Goal: Task Accomplishment & Management: Complete application form

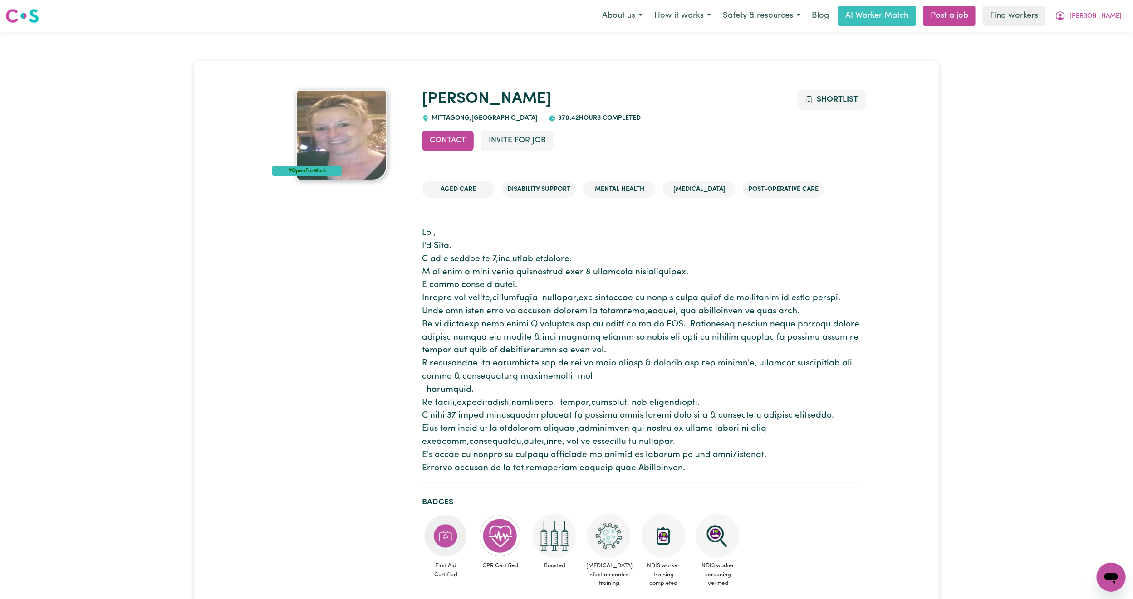
click at [1065, 15] on icon "My Account" at bounding box center [1060, 15] width 9 height 9
click at [1096, 52] on link "Logout" at bounding box center [1092, 52] width 72 height 17
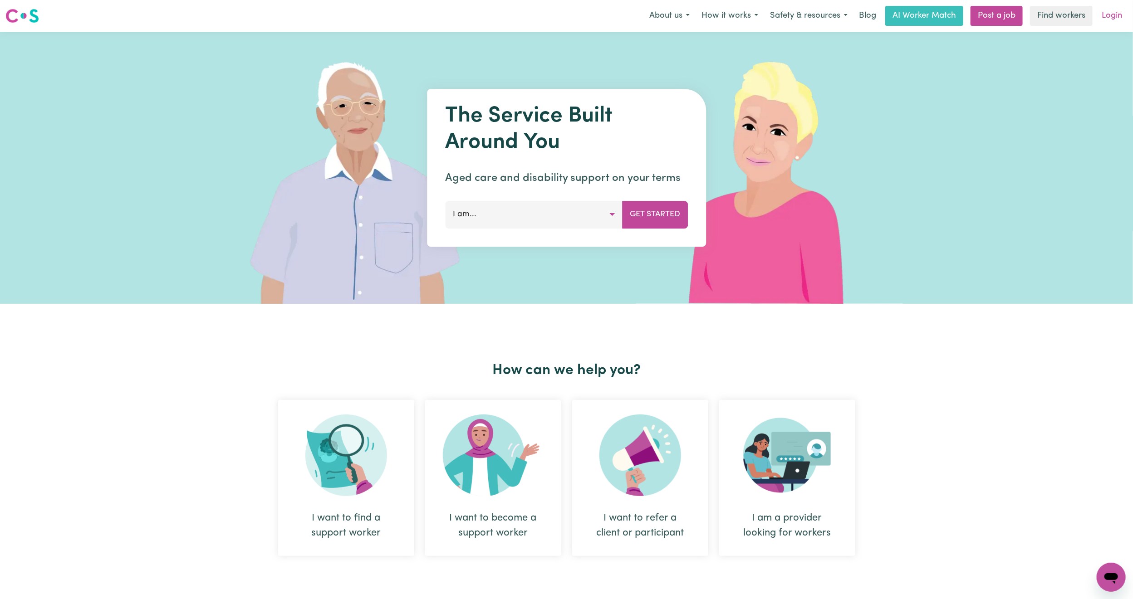
click at [1119, 17] on link "Login" at bounding box center [1111, 16] width 31 height 20
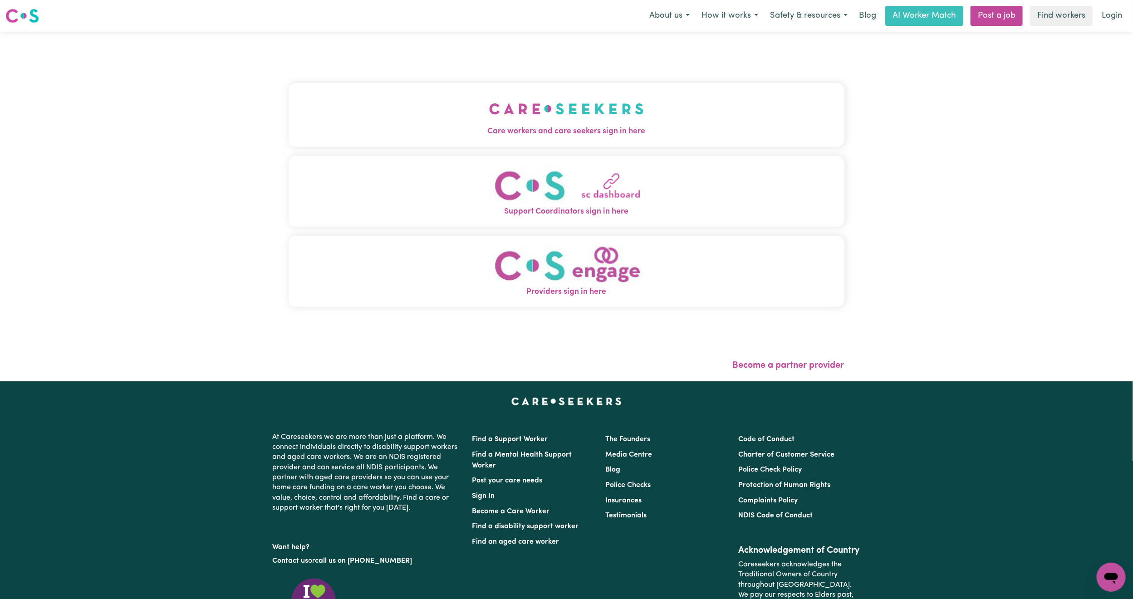
click at [491, 98] on img "Care workers and care seekers sign in here" at bounding box center [566, 109] width 155 height 34
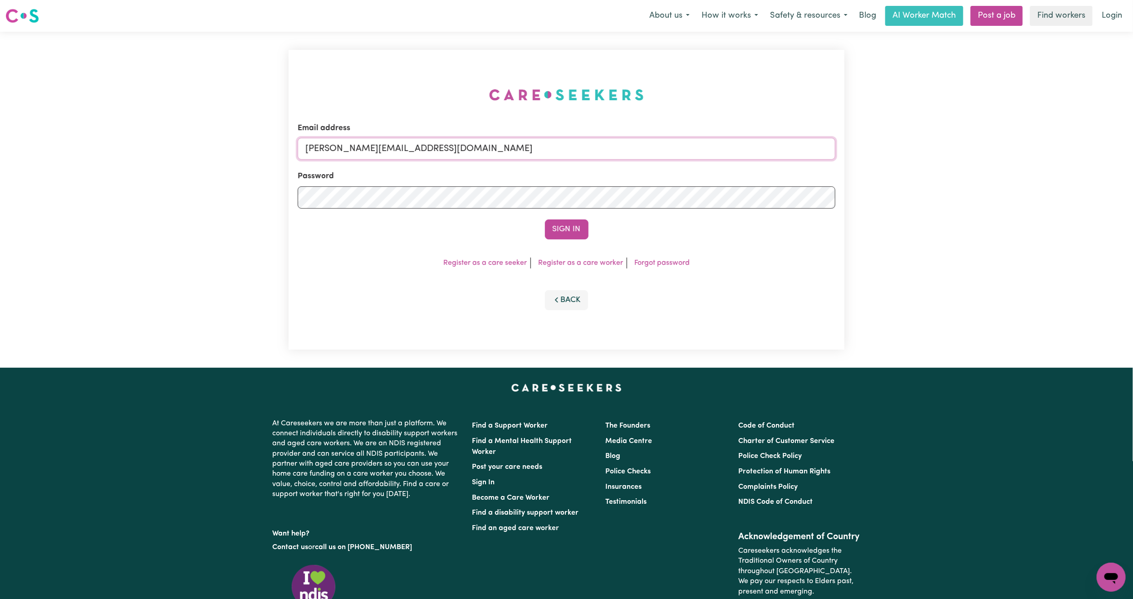
drag, startPoint x: 403, startPoint y: 152, endPoint x: 404, endPoint y: 158, distance: 6.1
click at [403, 152] on input "mikayla+engage@careseekers.com.au" at bounding box center [567, 149] width 538 height 22
drag, startPoint x: 352, startPoint y: 147, endPoint x: 665, endPoint y: 158, distance: 313.3
click at [665, 158] on input "superuser~mikayla@careseekers.com.au" at bounding box center [567, 149] width 538 height 22
type input "superuser~TrentCLASS@careseekers.com.au"
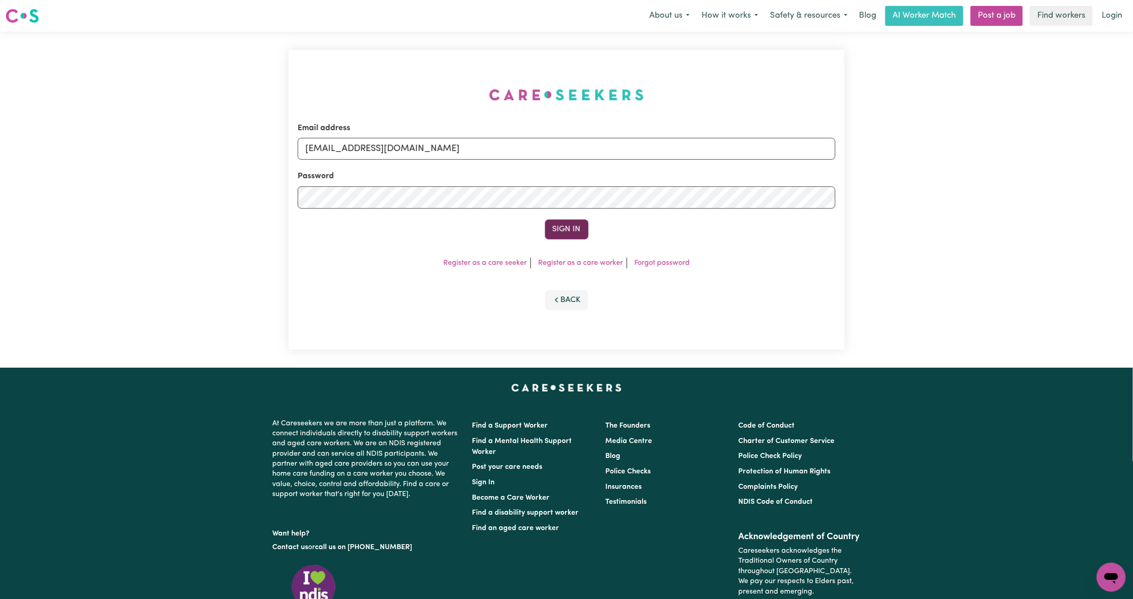
click at [561, 228] on button "Sign In" at bounding box center [567, 230] width 44 height 20
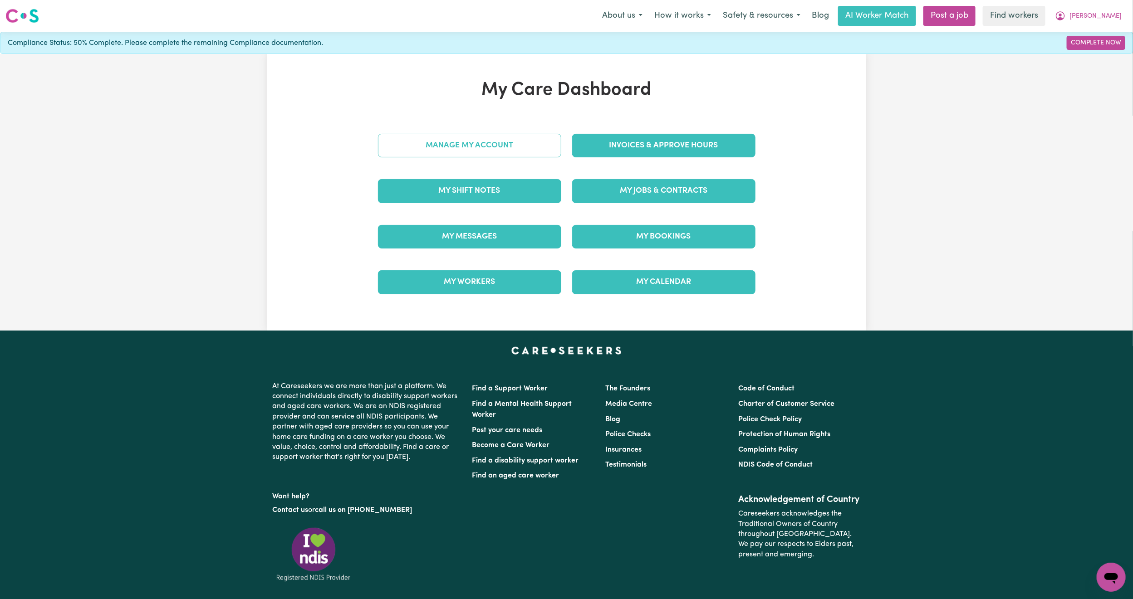
click at [445, 146] on link "Manage My Account" at bounding box center [469, 146] width 183 height 24
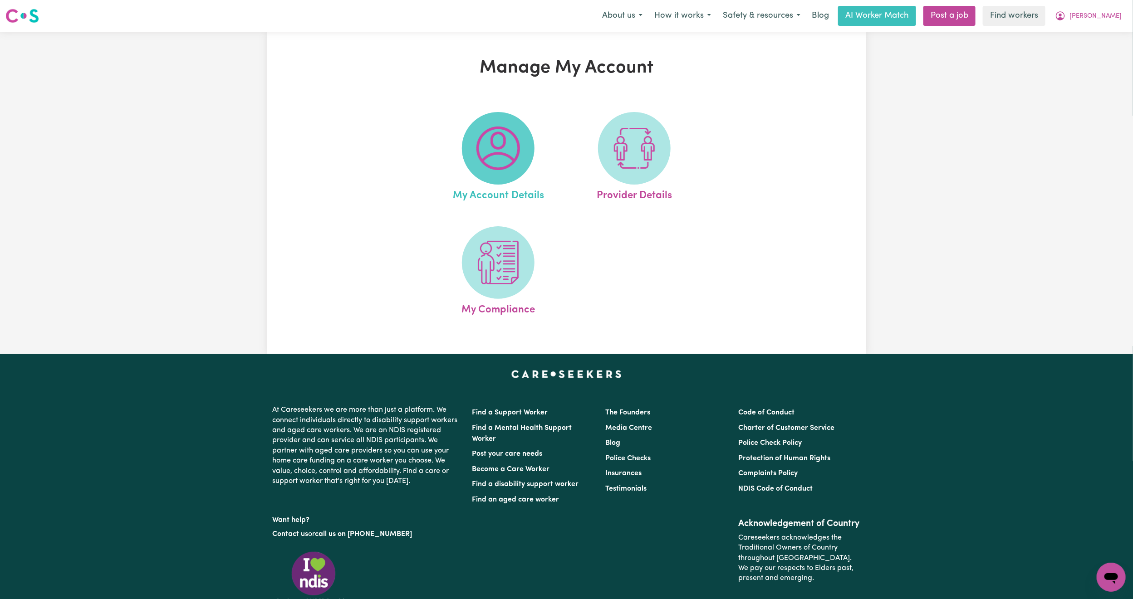
click at [510, 150] on img at bounding box center [498, 149] width 44 height 44
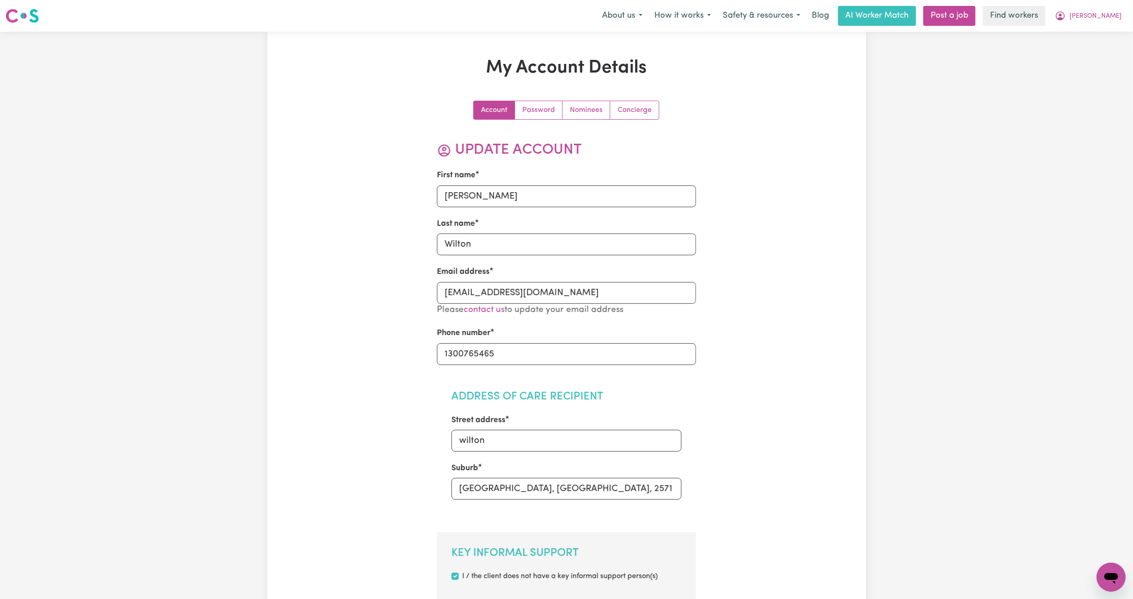
click at [1130, 16] on div "Menu About us How it works Safety & resources Blog AI Worker Match Post a job F…" at bounding box center [566, 15] width 1133 height 21
click at [1097, 26] on nav "Menu About us How it works Safety & resources Blog AI Worker Match Post a job F…" at bounding box center [566, 16] width 1133 height 32
click at [1066, 11] on icon "My Account" at bounding box center [1060, 15] width 11 height 11
drag, startPoint x: 1100, startPoint y: 15, endPoint x: 1080, endPoint y: 43, distance: 33.8
click at [1080, 43] on link "My Dashboard" at bounding box center [1092, 35] width 72 height 17
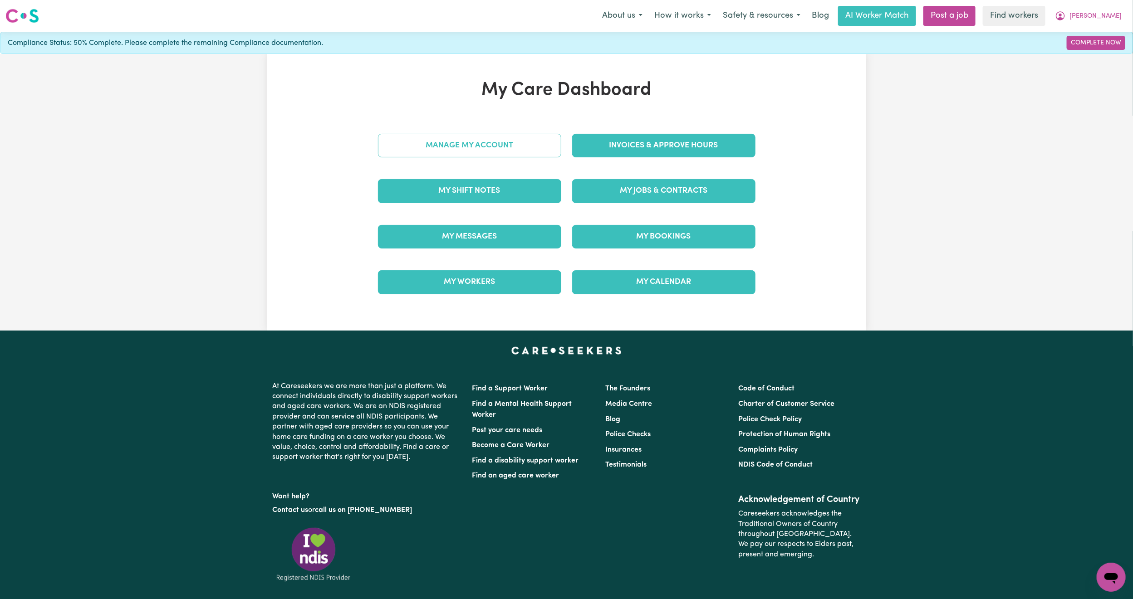
click at [534, 143] on link "Manage My Account" at bounding box center [469, 146] width 183 height 24
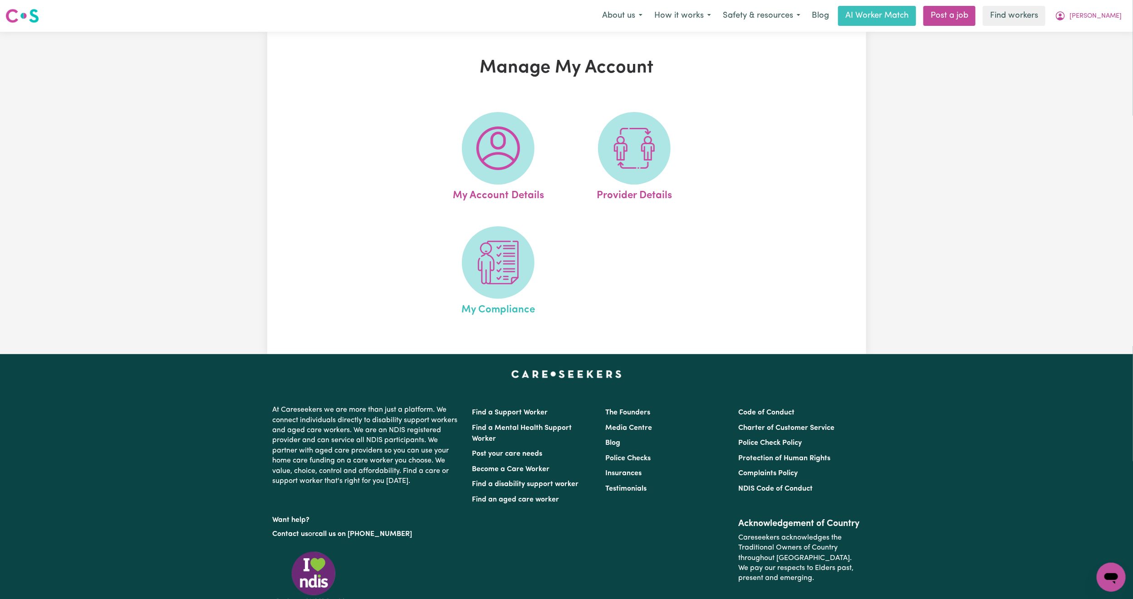
click at [531, 244] on link "My Compliance" at bounding box center [498, 272] width 131 height 92
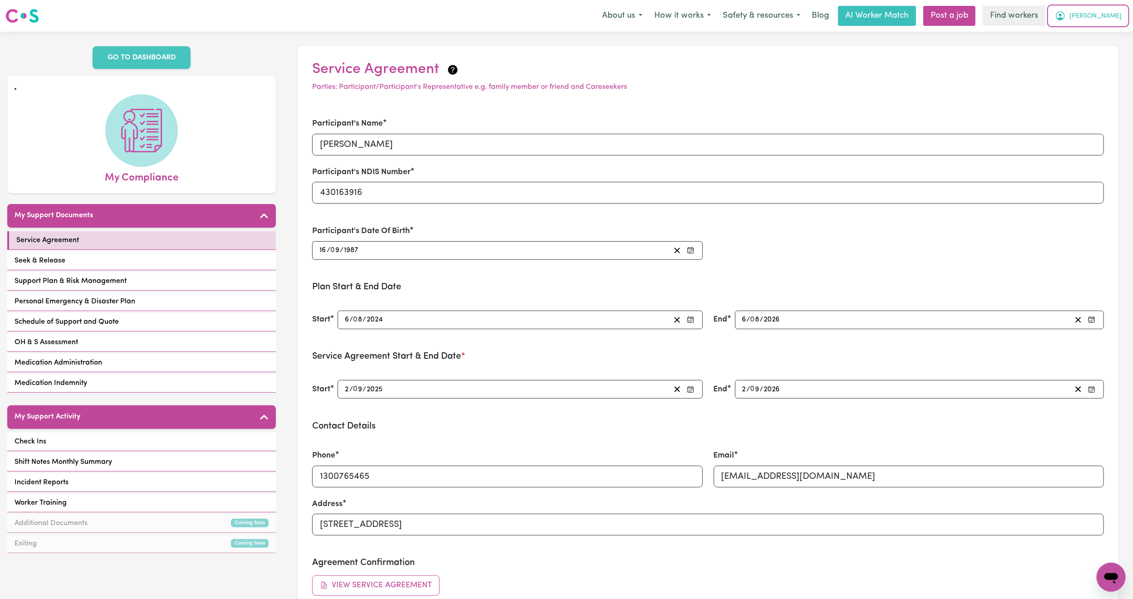
click at [1107, 11] on span "[PERSON_NAME]" at bounding box center [1096, 16] width 52 height 10
click at [1088, 33] on link "My Dashboard" at bounding box center [1092, 35] width 72 height 17
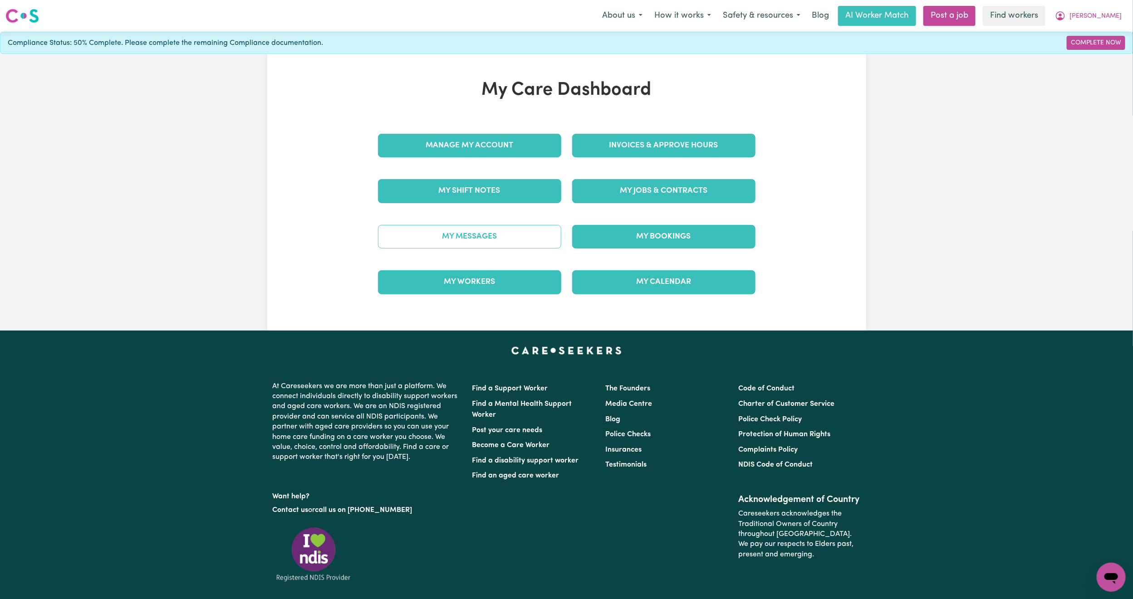
click at [501, 239] on link "My Messages" at bounding box center [469, 237] width 183 height 24
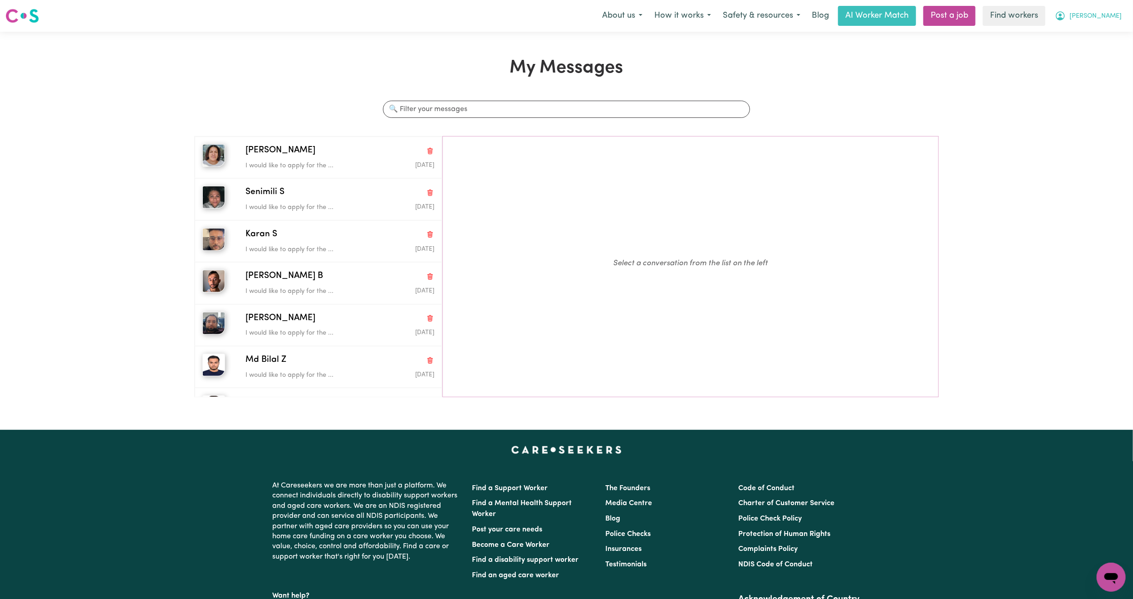
click at [1118, 14] on span "[PERSON_NAME]" at bounding box center [1096, 16] width 52 height 10
click at [1096, 39] on link "My Dashboard" at bounding box center [1092, 35] width 72 height 17
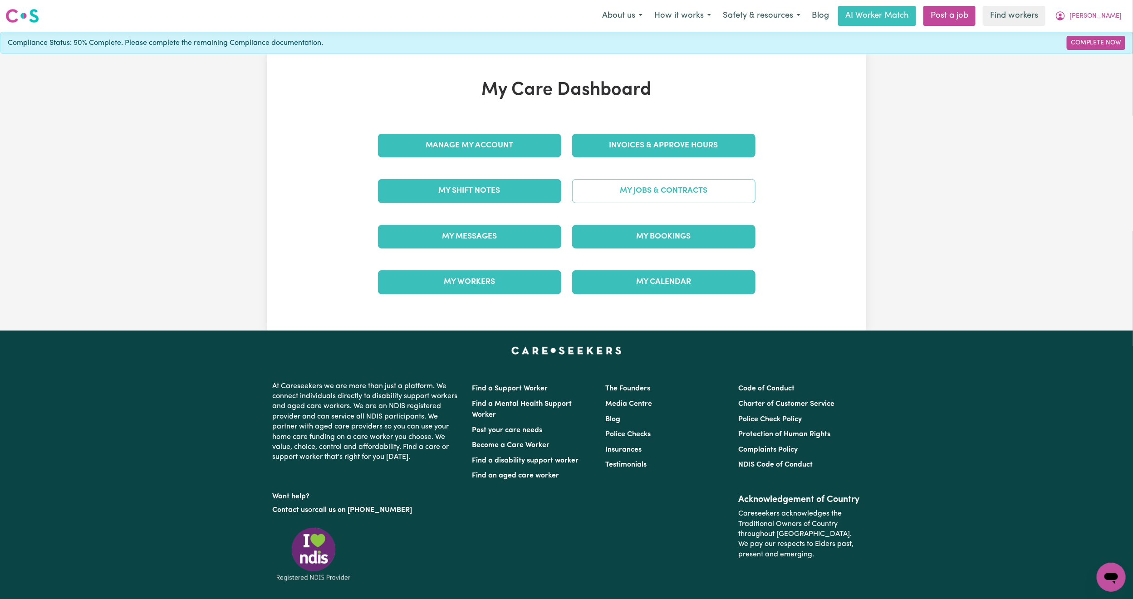
click at [642, 196] on link "My Jobs & Contracts" at bounding box center [663, 191] width 183 height 24
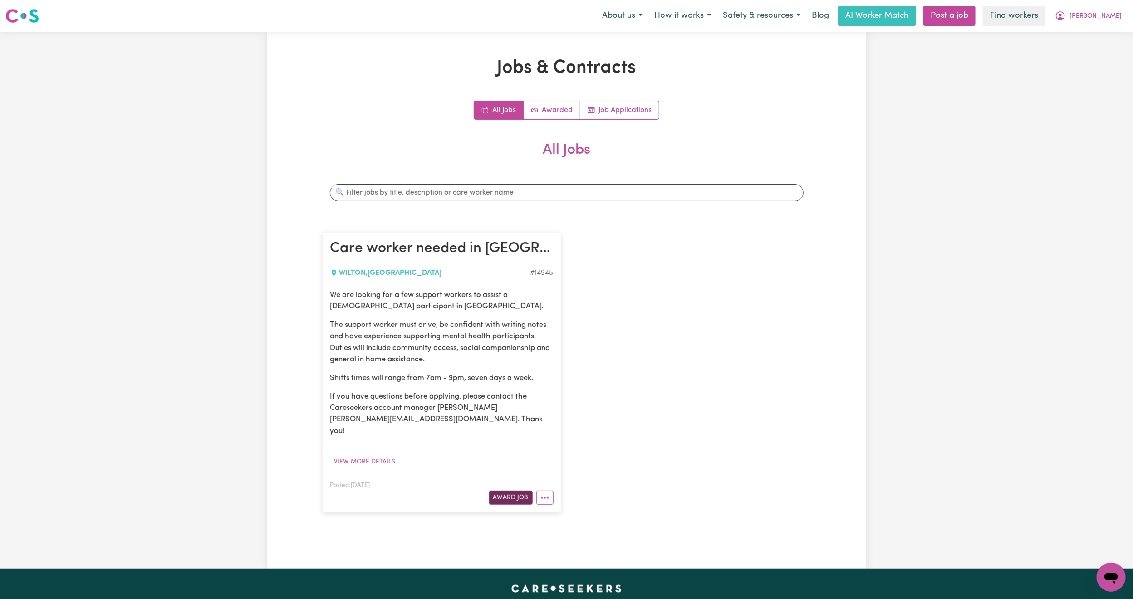
click at [512, 491] on button "Award Job" at bounding box center [511, 498] width 44 height 14
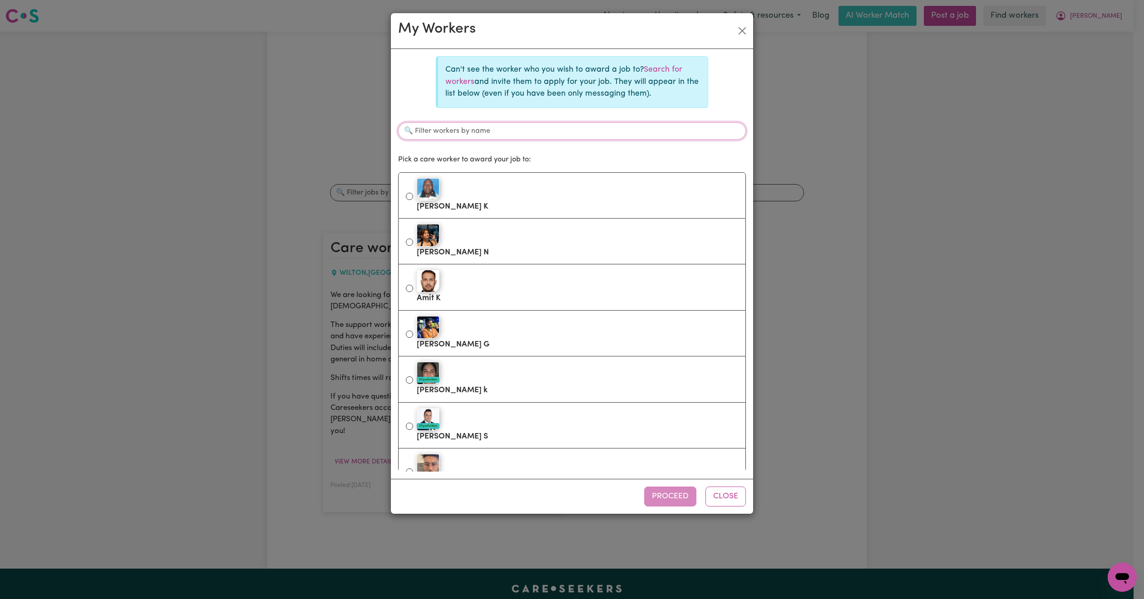
click at [557, 131] on input "Filter workers by name" at bounding box center [572, 131] width 348 height 17
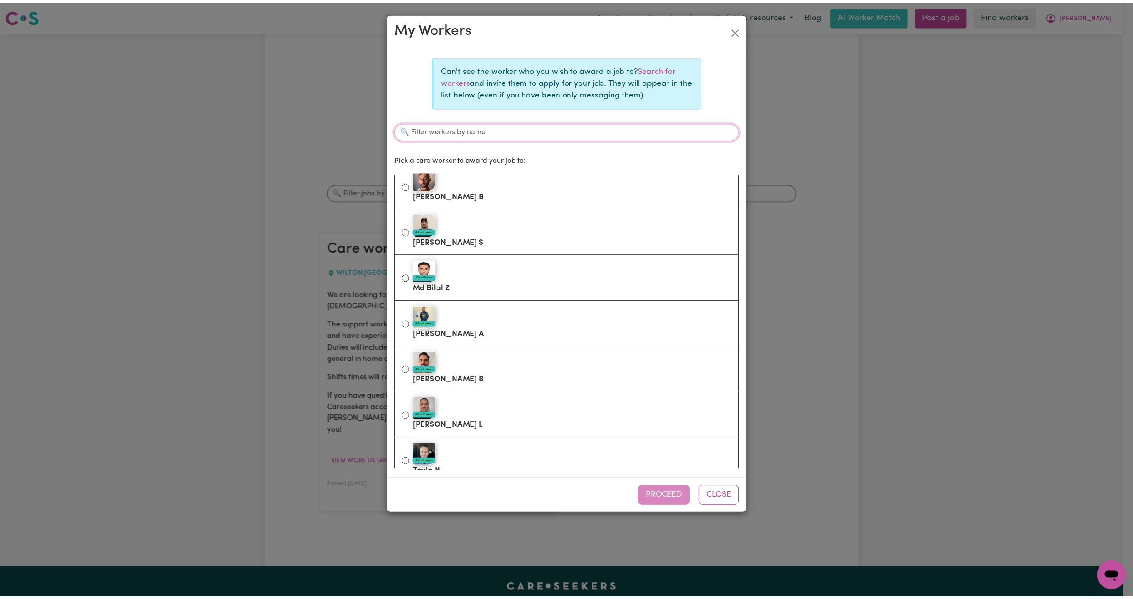
scroll to position [486, 0]
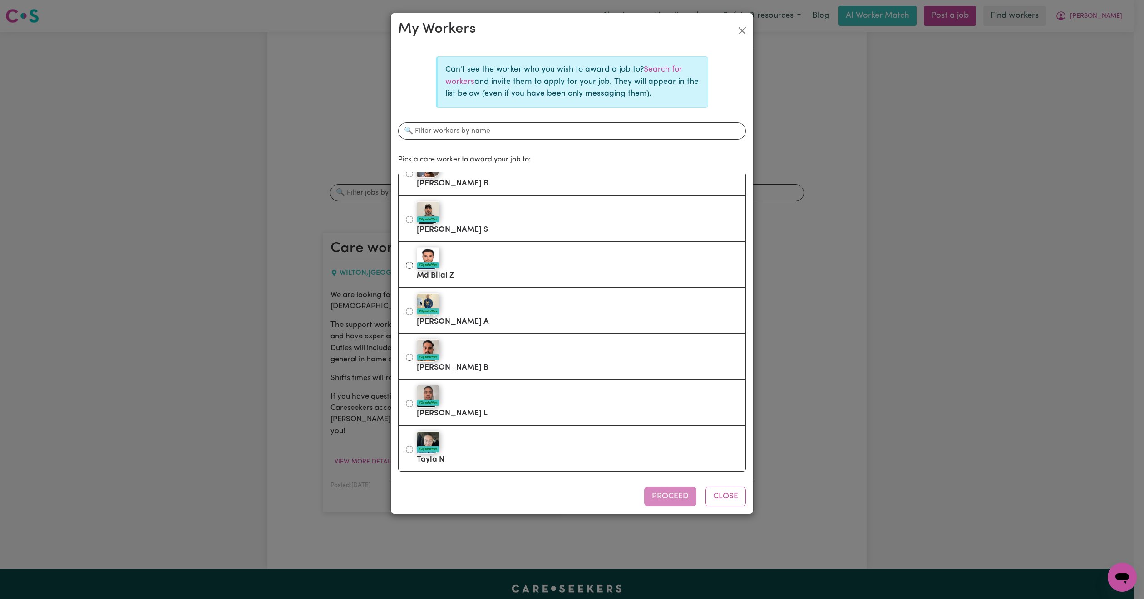
drag, startPoint x: 724, startPoint y: 501, endPoint x: 724, endPoint y: 483, distance: 18.2
click at [724, 501] on button "Close" at bounding box center [725, 497] width 40 height 20
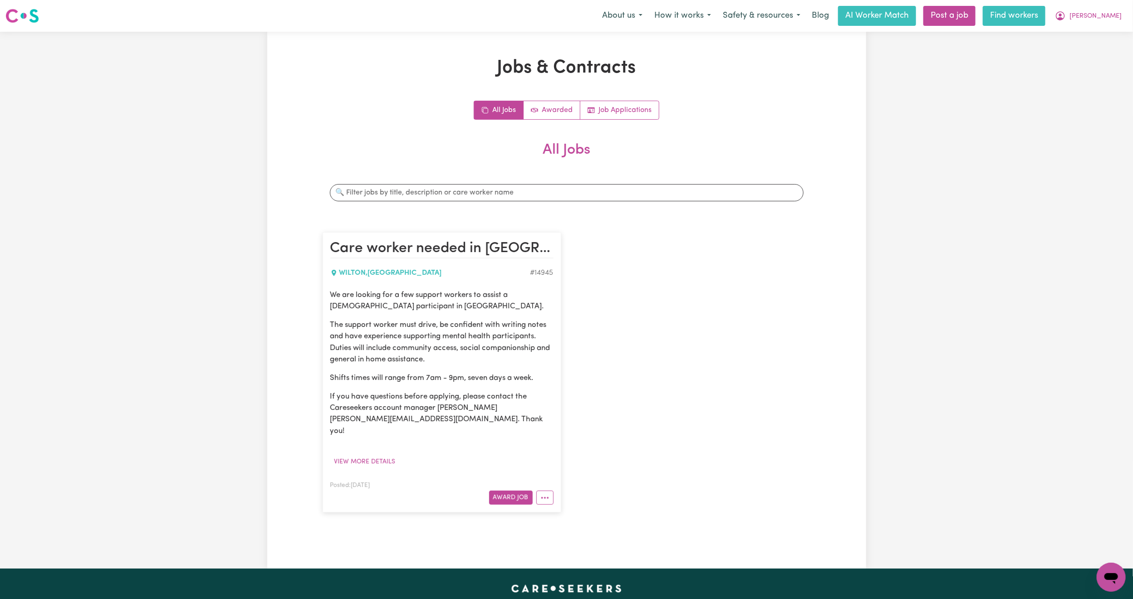
click at [1046, 15] on link "Find workers" at bounding box center [1014, 16] width 63 height 20
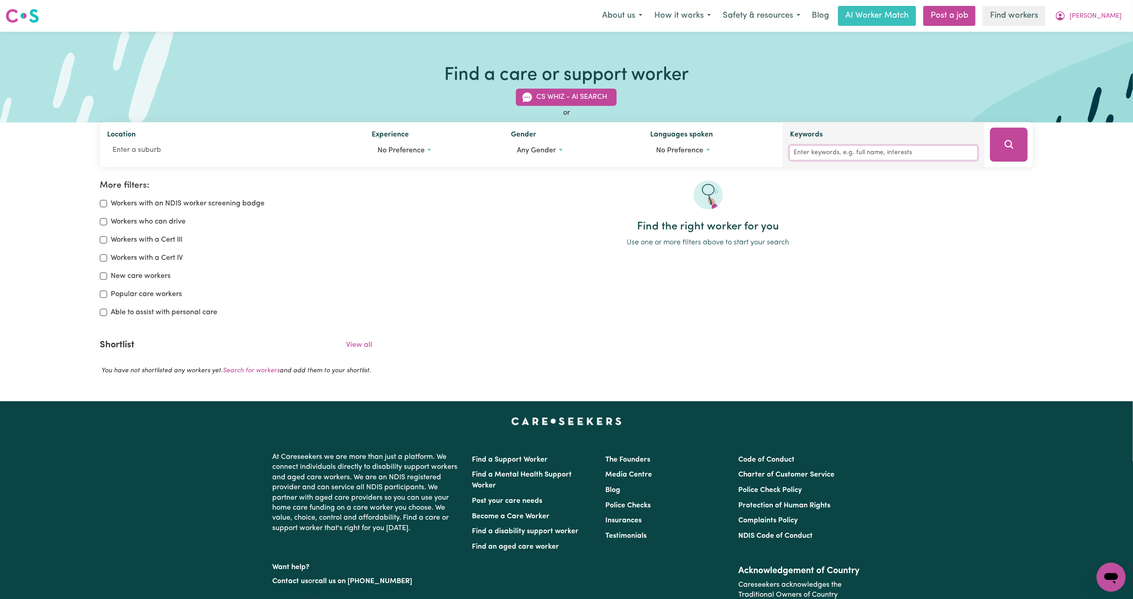
click at [805, 154] on input "Keywords" at bounding box center [883, 153] width 187 height 14
type input "katherine"
click at [1000, 142] on button "Search" at bounding box center [1009, 145] width 38 height 34
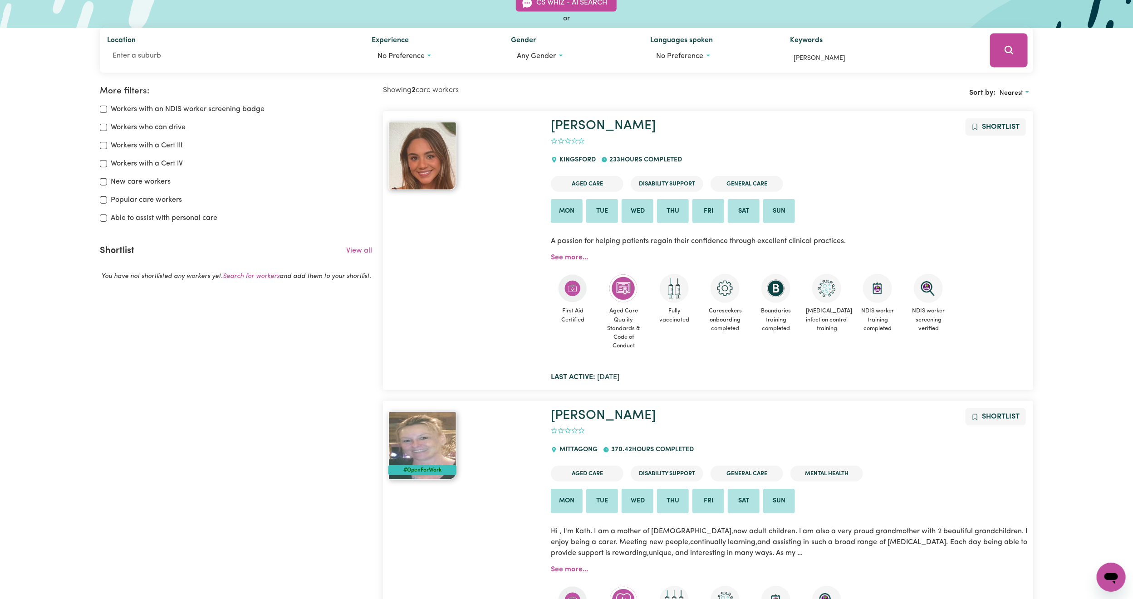
scroll to position [220, 0]
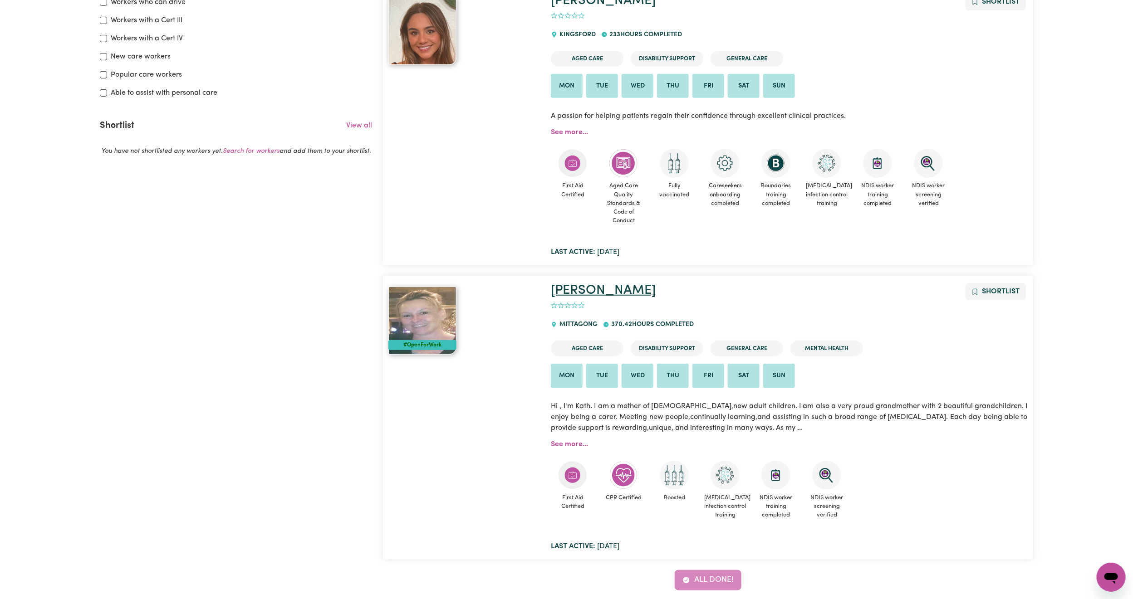
click at [564, 295] on link "[PERSON_NAME]" at bounding box center [603, 290] width 105 height 13
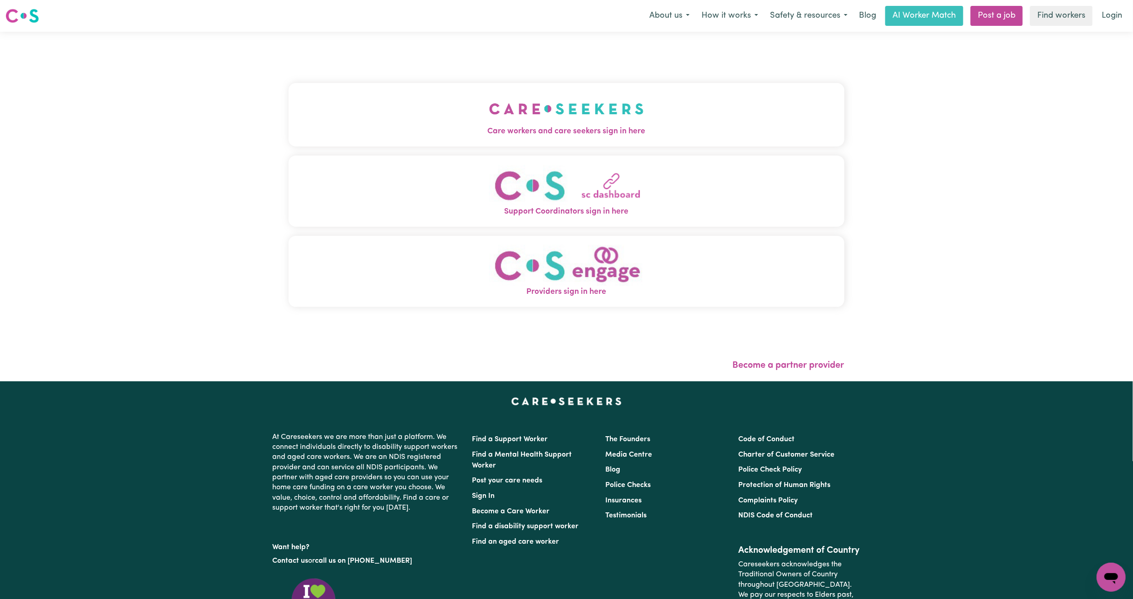
click at [412, 124] on button "Care workers and care seekers sign in here" at bounding box center [567, 115] width 556 height 64
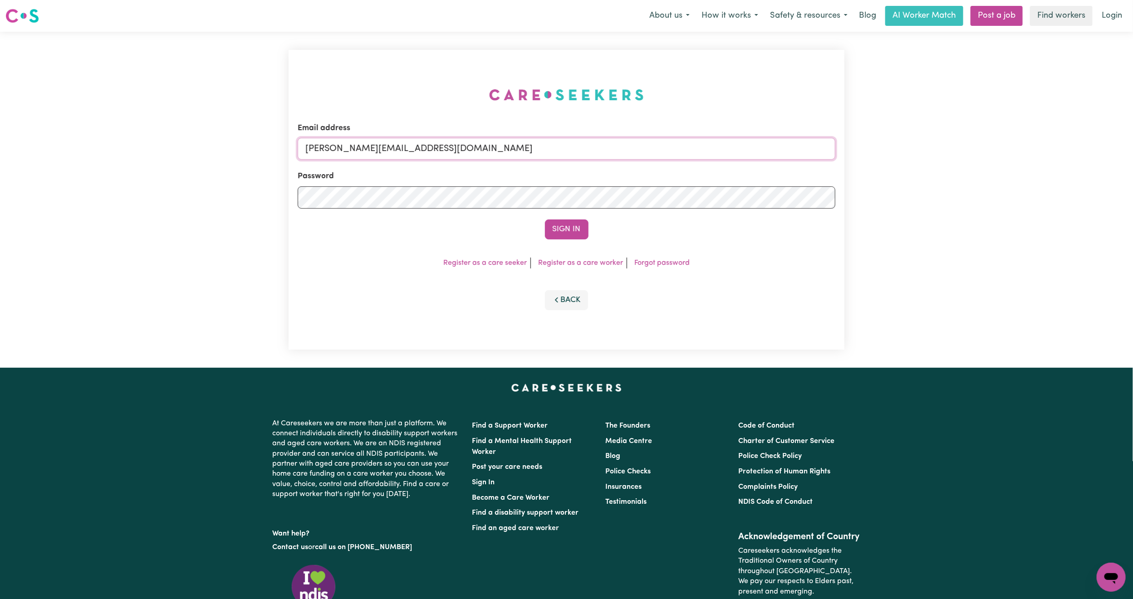
click at [373, 143] on input "mikayla+engage@careseekers.com.au" at bounding box center [567, 149] width 538 height 22
drag, startPoint x: 353, startPoint y: 150, endPoint x: 843, endPoint y: 194, distance: 491.6
click at [843, 194] on div "Email address superuser~mikayla@careseekers.com.au Password Sign In Register as…" at bounding box center [567, 200] width 556 height 300
type input "superuser~TrentCLASS@careseekers.com.au"
click at [587, 233] on button "Sign In" at bounding box center [567, 230] width 44 height 20
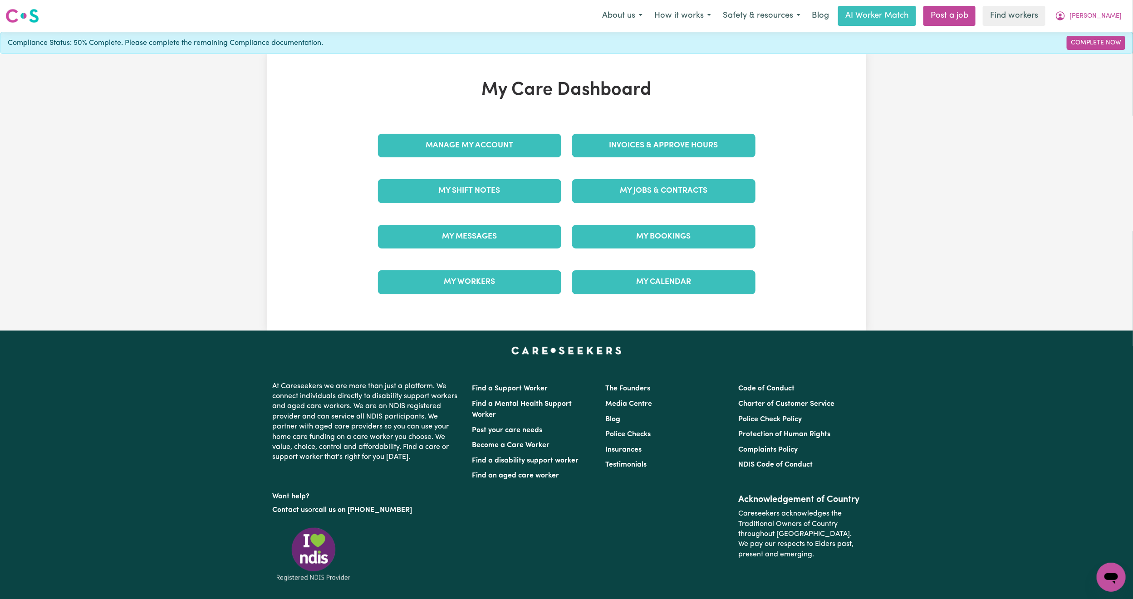
click at [464, 116] on div "My Care Dashboard Manage My Account Invoices & Approve Hours My Shift Notes My …" at bounding box center [566, 192] width 399 height 226
click at [454, 151] on link "Manage My Account" at bounding box center [469, 146] width 183 height 24
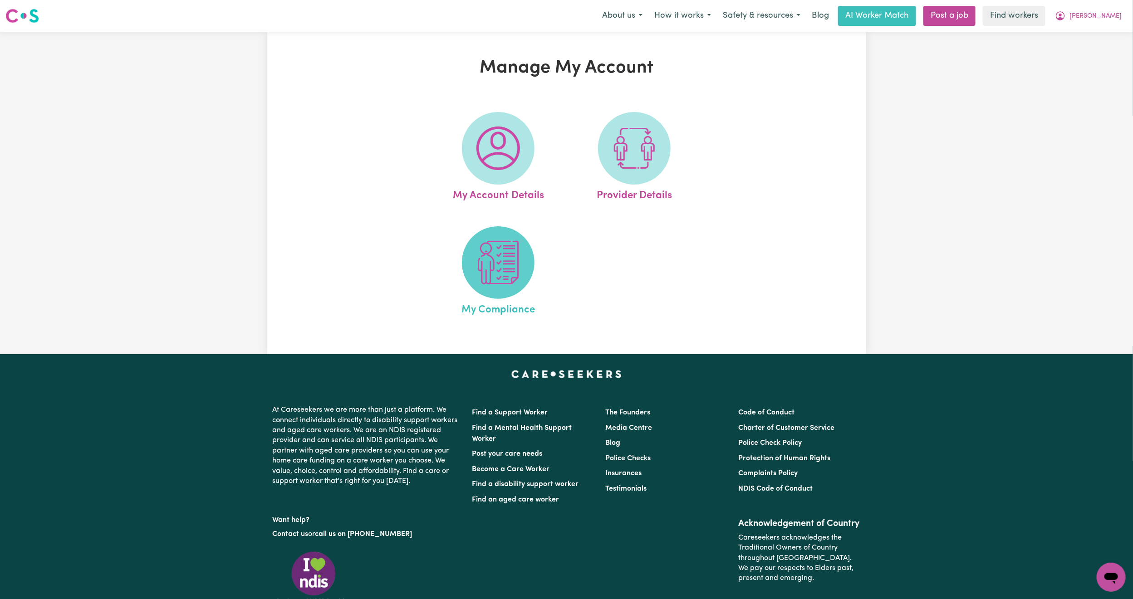
click at [485, 271] on img at bounding box center [498, 263] width 44 height 44
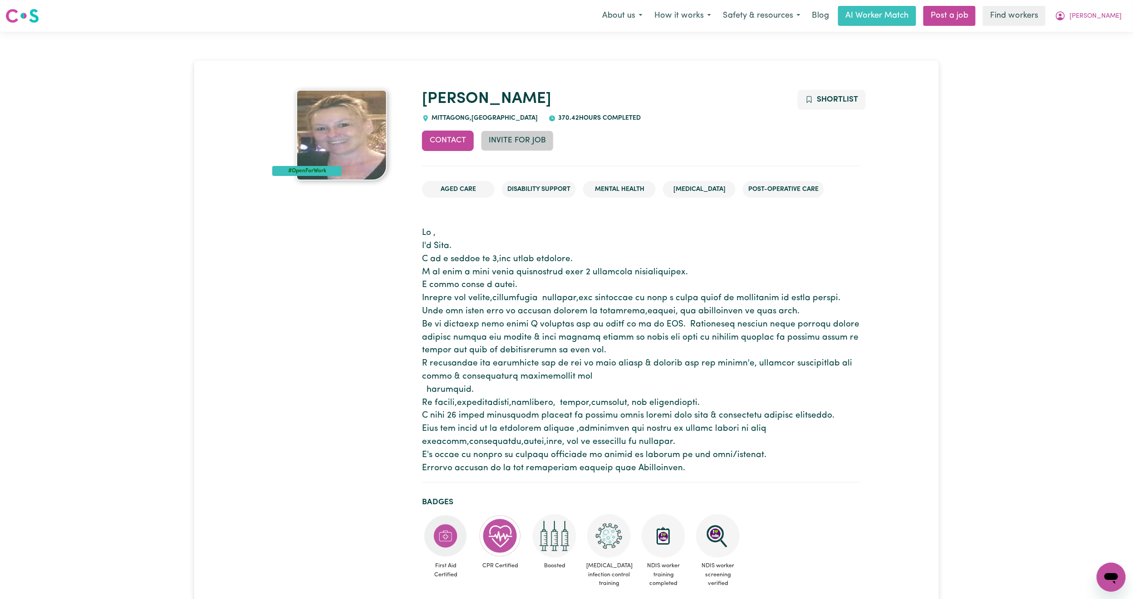
click at [527, 133] on button "Invite for Job" at bounding box center [517, 141] width 73 height 20
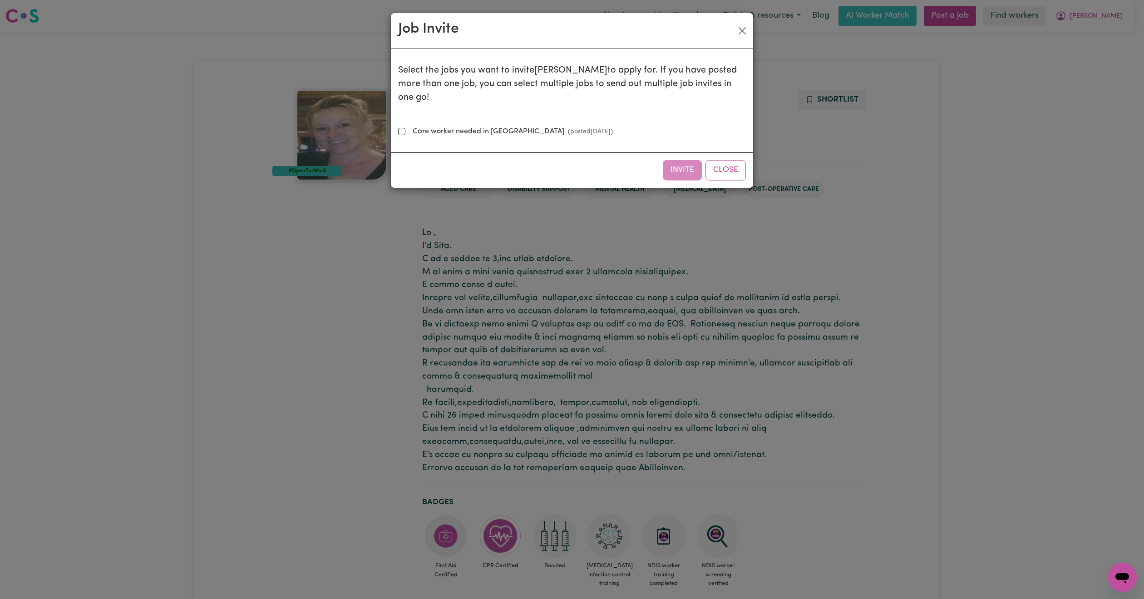
click at [503, 126] on label "Care worker needed in [GEOGRAPHIC_DATA] (posted [DATE] )" at bounding box center [511, 131] width 204 height 11
click at [405, 128] on input "Care worker needed in [GEOGRAPHIC_DATA] (posted [DATE] )" at bounding box center [401, 131] width 7 height 7
checkbox input "true"
click at [678, 162] on button "Invite" at bounding box center [682, 170] width 39 height 20
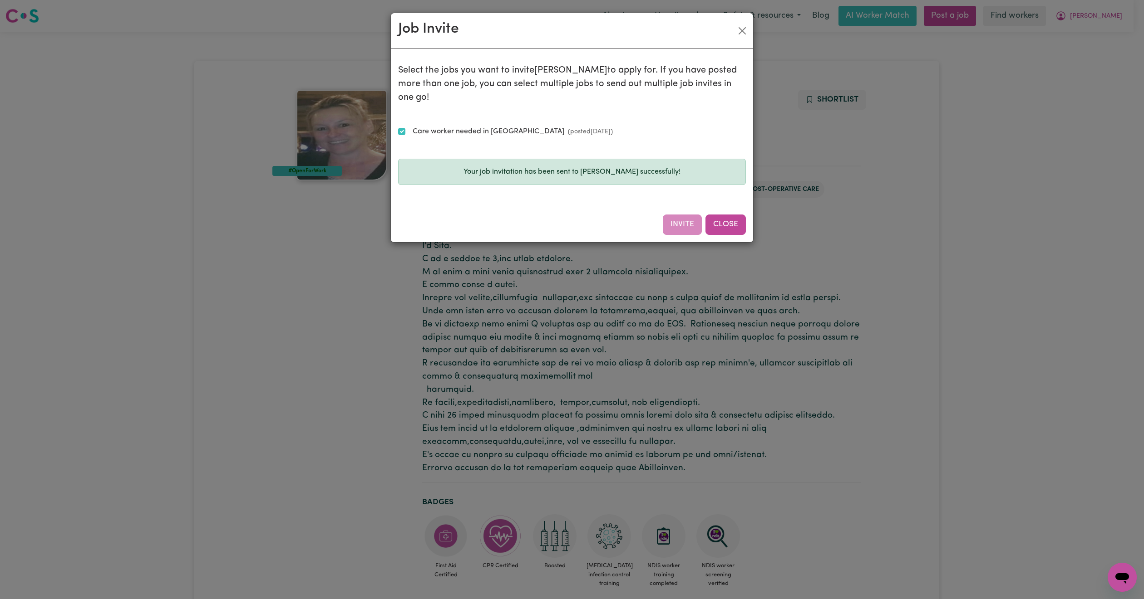
click at [723, 215] on button "Close" at bounding box center [725, 225] width 40 height 20
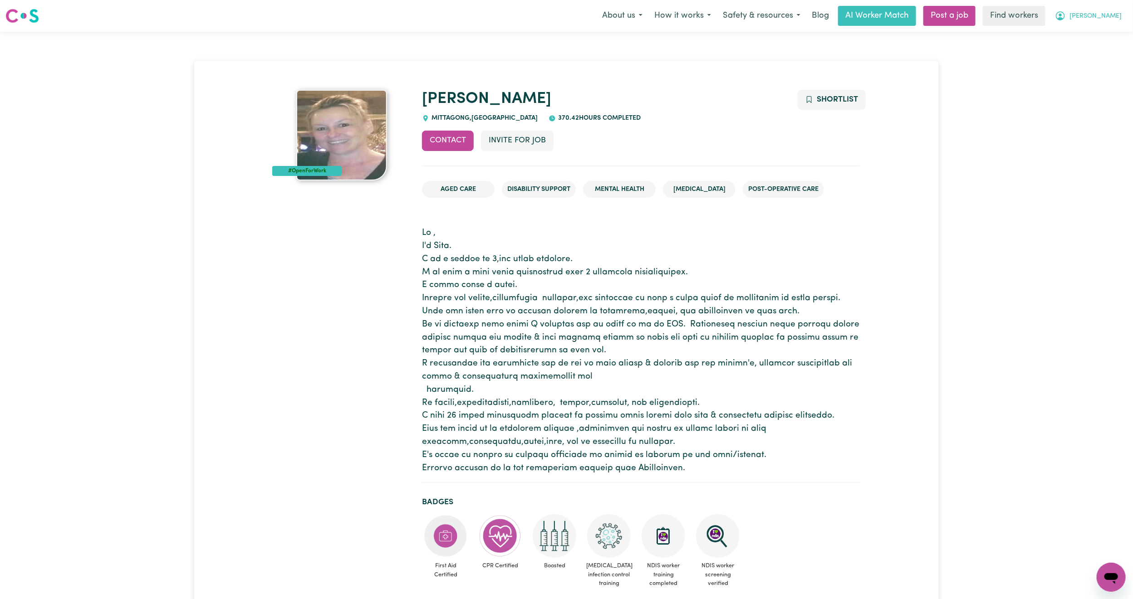
click at [1110, 20] on span "[PERSON_NAME]" at bounding box center [1096, 16] width 52 height 10
click at [1093, 29] on link "My Dashboard" at bounding box center [1092, 35] width 72 height 17
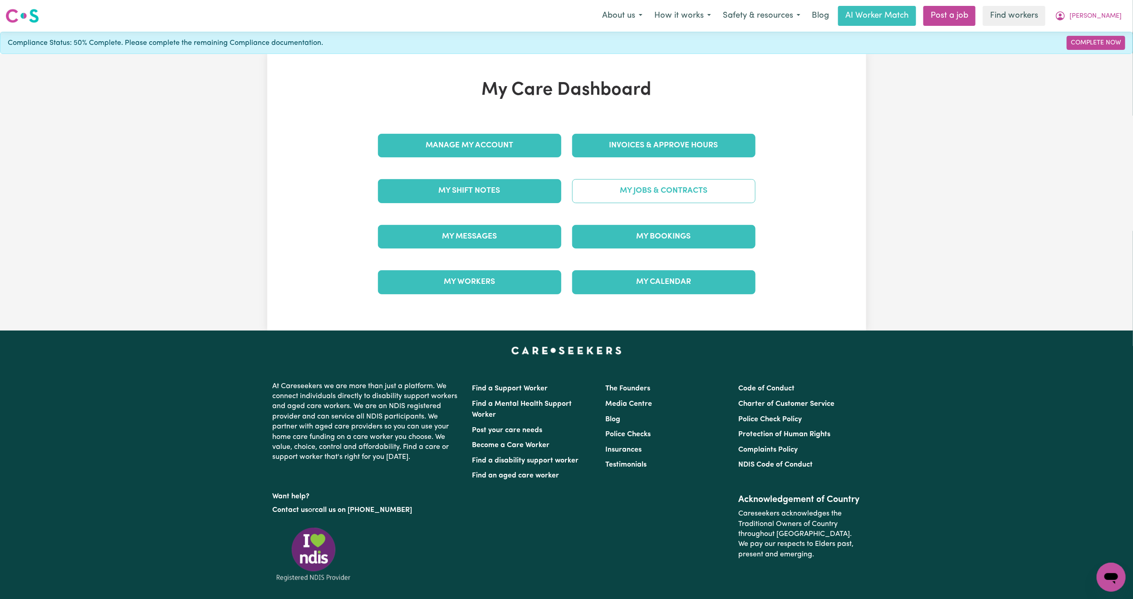
click at [621, 187] on link "My Jobs & Contracts" at bounding box center [663, 191] width 183 height 24
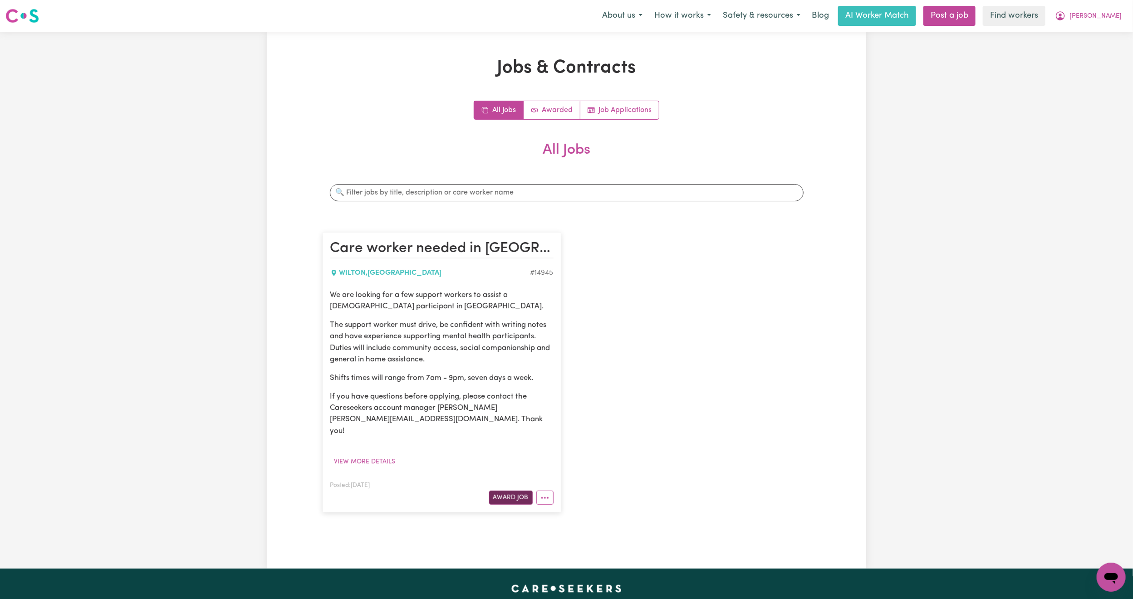
click at [504, 491] on button "Award Job" at bounding box center [511, 498] width 44 height 14
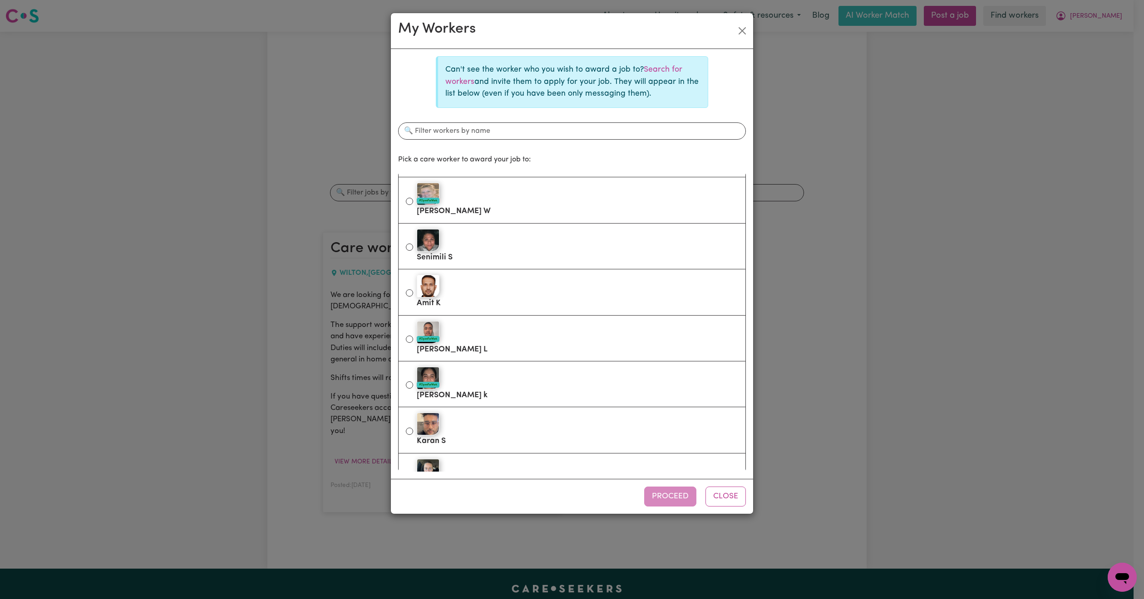
scroll to position [476, 0]
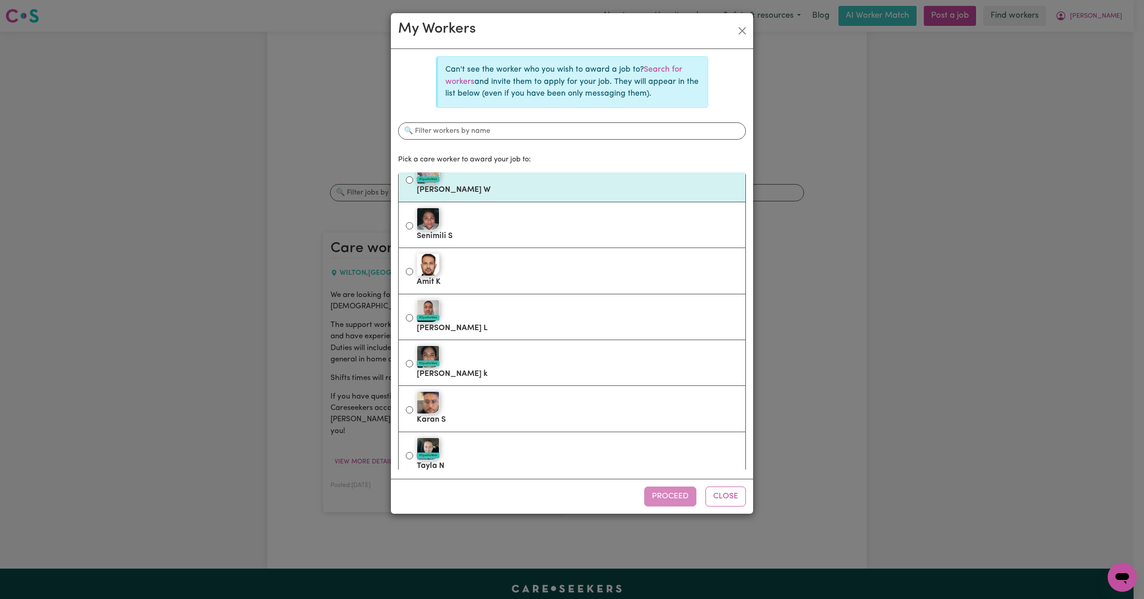
click at [558, 174] on div "#OpenForWork" at bounding box center [577, 173] width 321 height 23
click at [413, 177] on input "#OpenForWork [PERSON_NAME]" at bounding box center [409, 180] width 7 height 7
radio input "true"
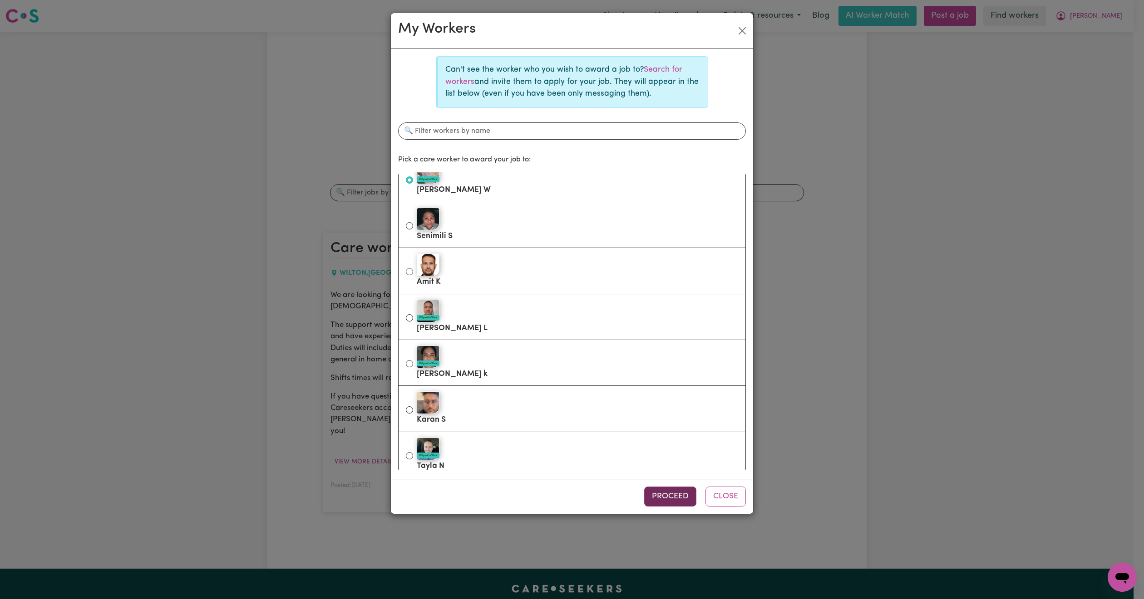
click at [659, 493] on button "Proceed" at bounding box center [670, 497] width 52 height 20
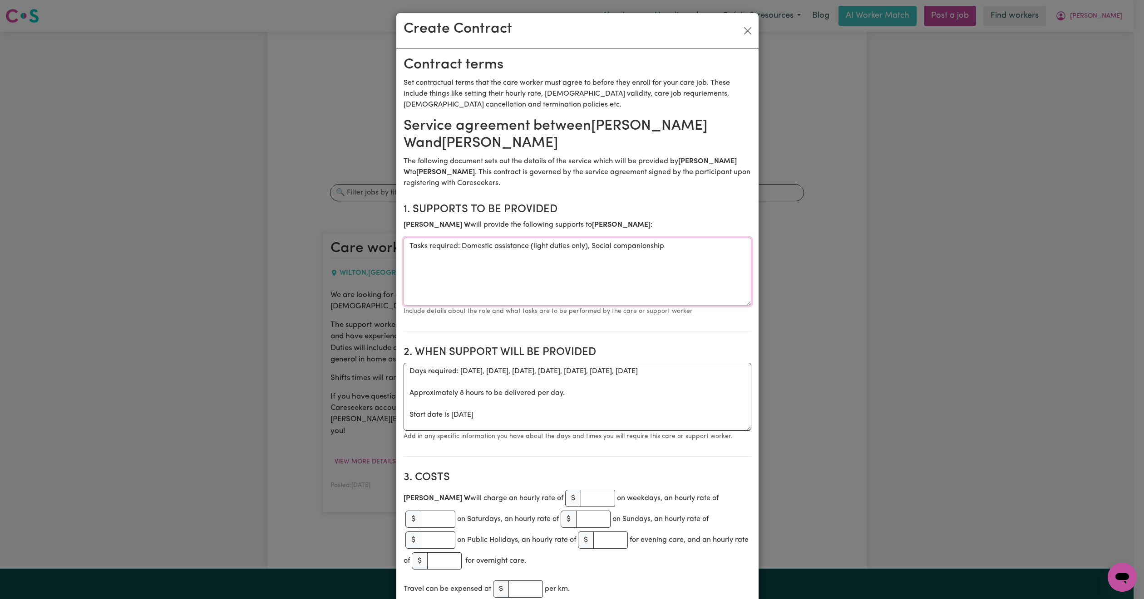
click at [675, 249] on textarea "Tasks required: Domestic assistance (light duties only), Social companionship" at bounding box center [577, 272] width 348 height 68
drag, startPoint x: 681, startPoint y: 382, endPoint x: 399, endPoint y: 387, distance: 281.9
click at [372, 378] on div "Create Contract Contract terms Set contractual terms that the care worker must …" at bounding box center [572, 299] width 1144 height 599
drag, startPoint x: 557, startPoint y: 417, endPoint x: 397, endPoint y: 372, distance: 166.2
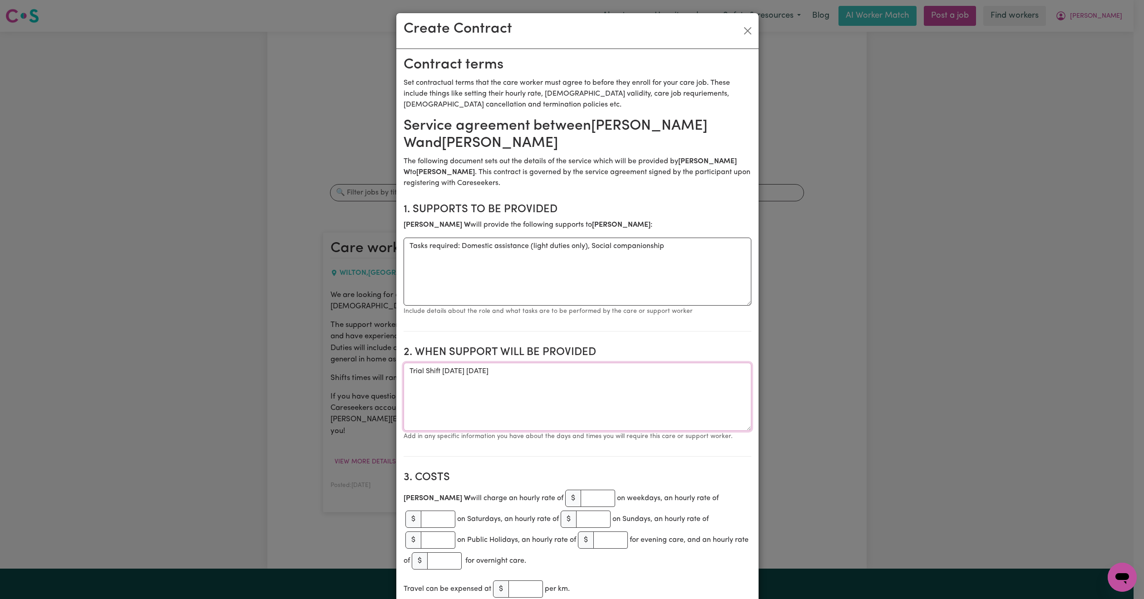
click at [466, 375] on textarea "Trial Shift [DATE] [DATE]" at bounding box center [577, 397] width 348 height 68
click at [437, 374] on textarea "Trial Shift [DATE]" at bounding box center [577, 397] width 348 height 68
paste textarea "[DATE]"
click at [508, 376] on textarea "Trial Shift [DATE]" at bounding box center [577, 397] width 348 height 68
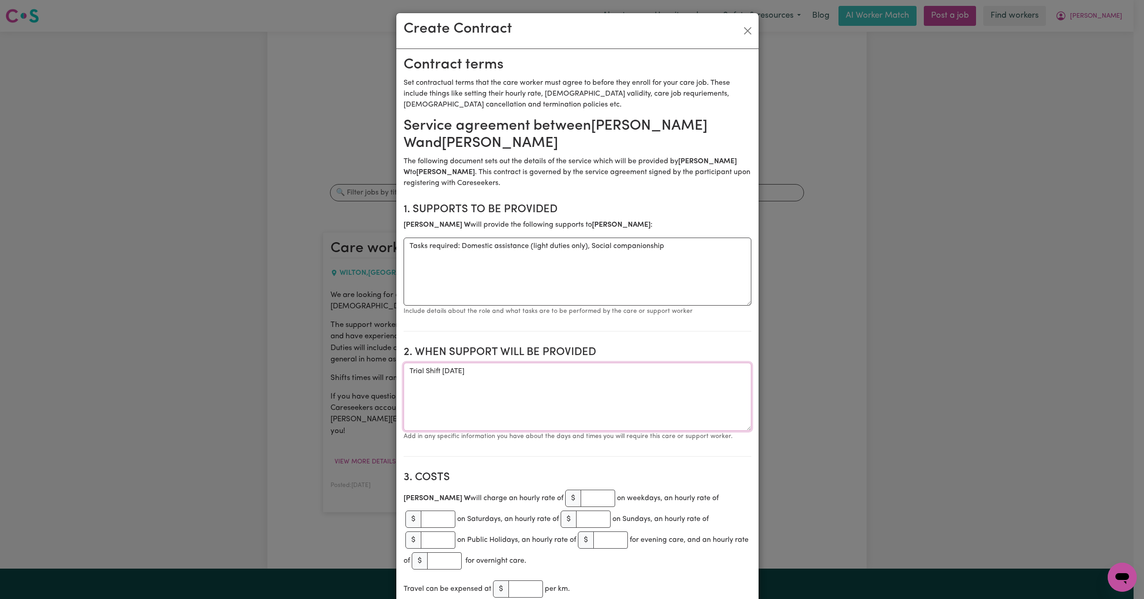
type textarea "Trial Shift [DATE]"
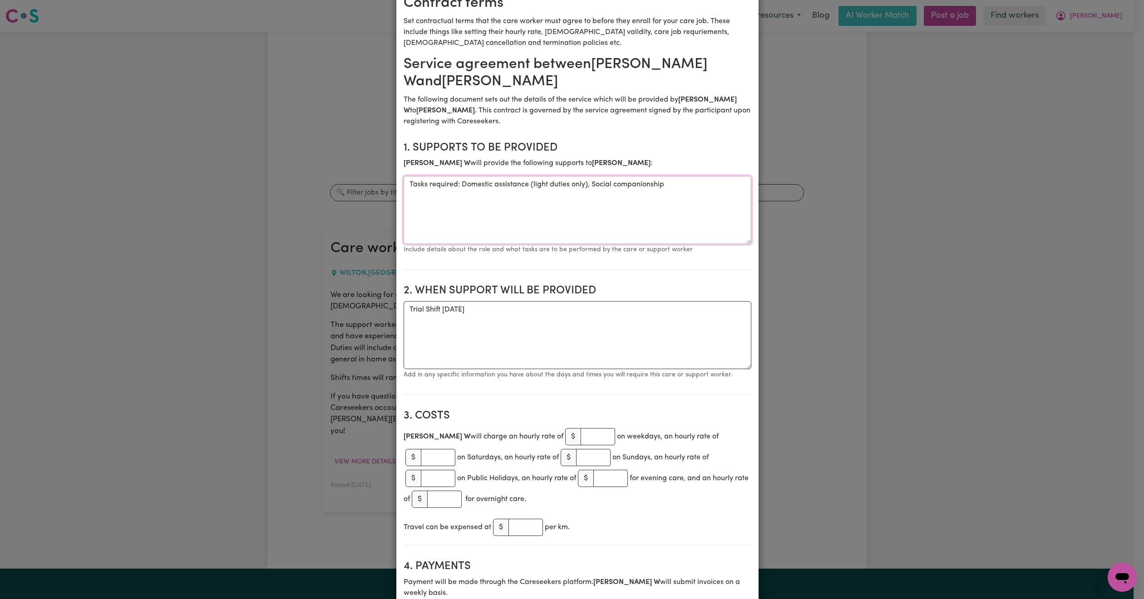
click at [685, 187] on textarea "Tasks required: Domestic assistance (light duties only), Social companionship" at bounding box center [577, 210] width 348 height 68
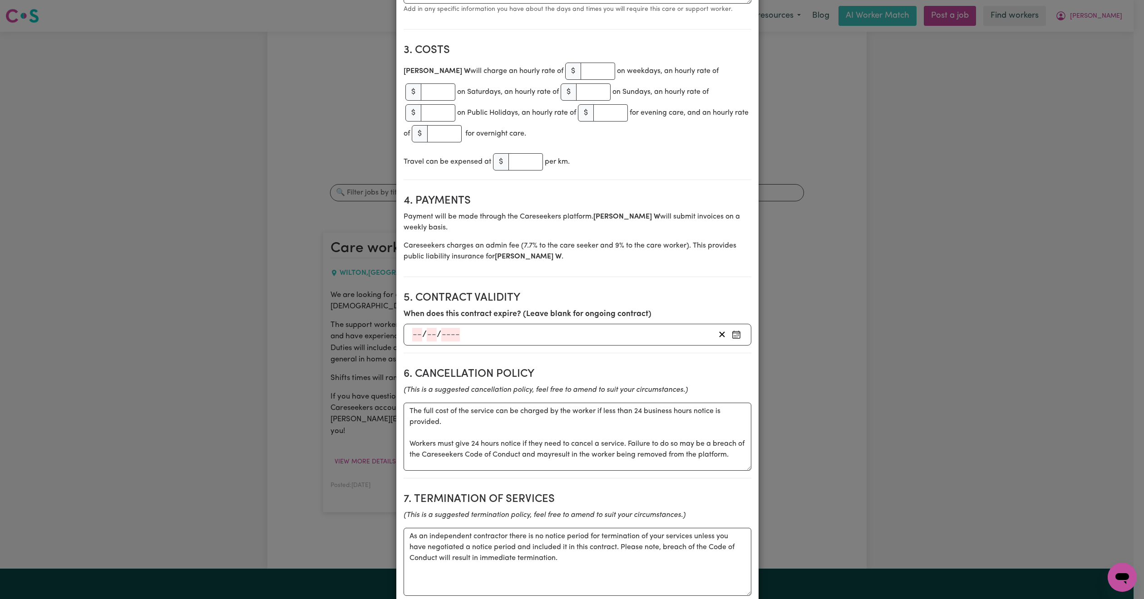
scroll to position [469, 0]
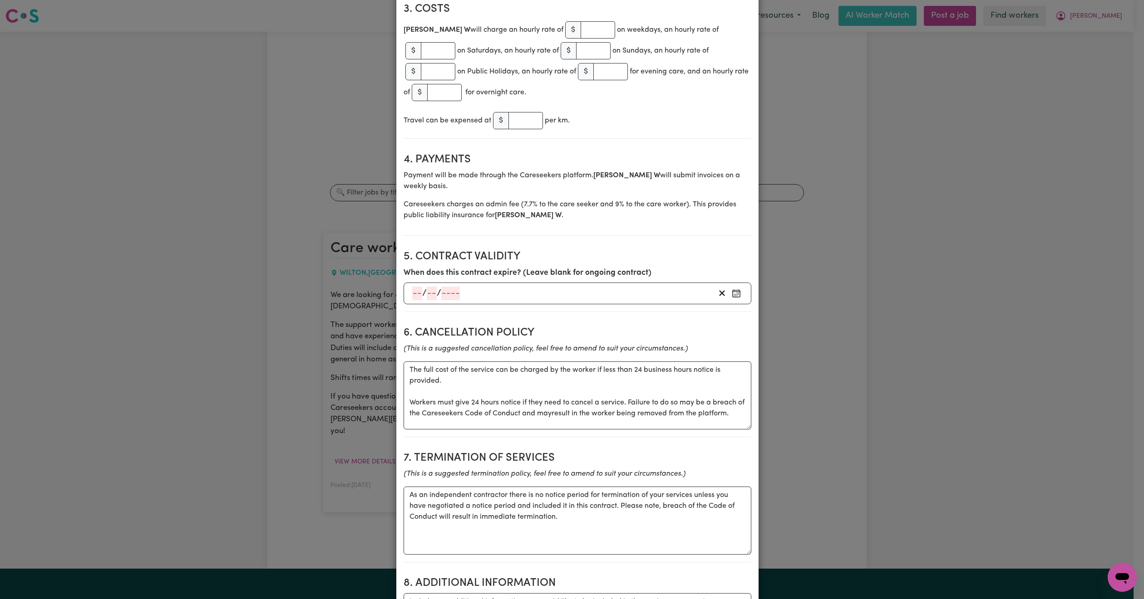
type textarea "Tasks required: Domestic assistance (light duties only), Social companionship, …"
drag, startPoint x: 452, startPoint y: 395, endPoint x: 388, endPoint y: 356, distance: 75.2
click at [388, 356] on div "Create Contract Contract terms Set contractual terms that the care worker must …" at bounding box center [572, 299] width 1144 height 599
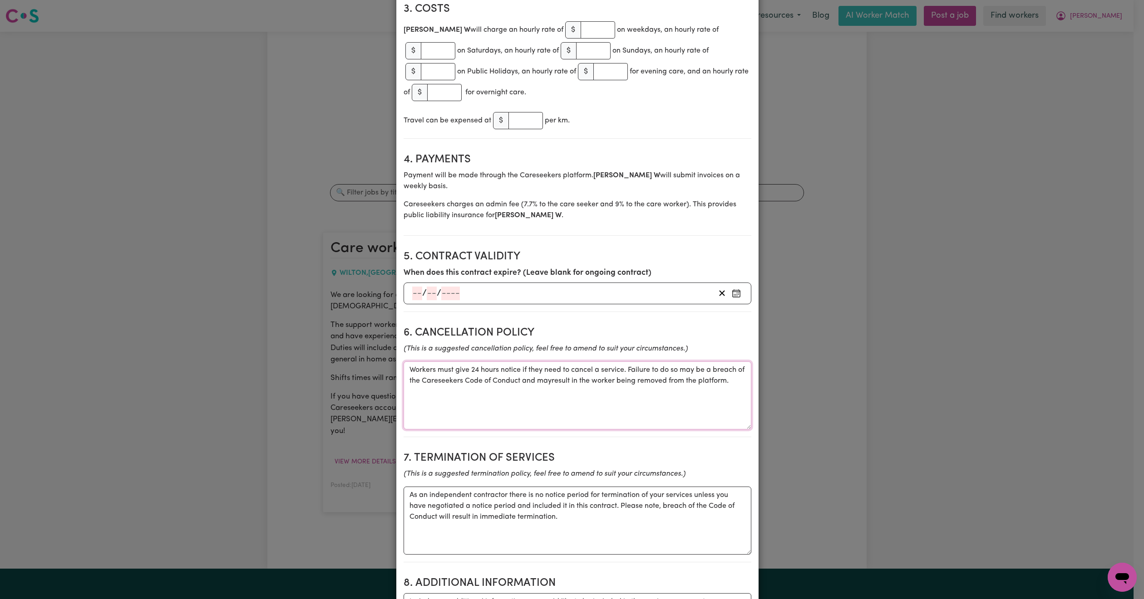
click at [403, 388] on textarea "Workers must give 24 hours notice if they need to cancel a service. Failure to …" at bounding box center [577, 396] width 348 height 68
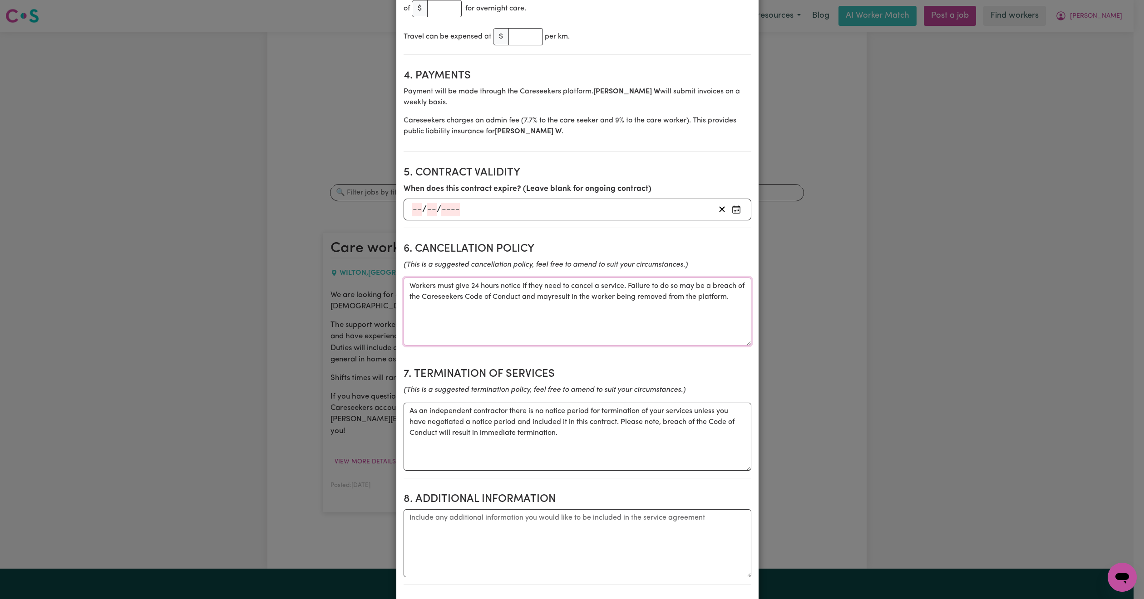
scroll to position [673, 0]
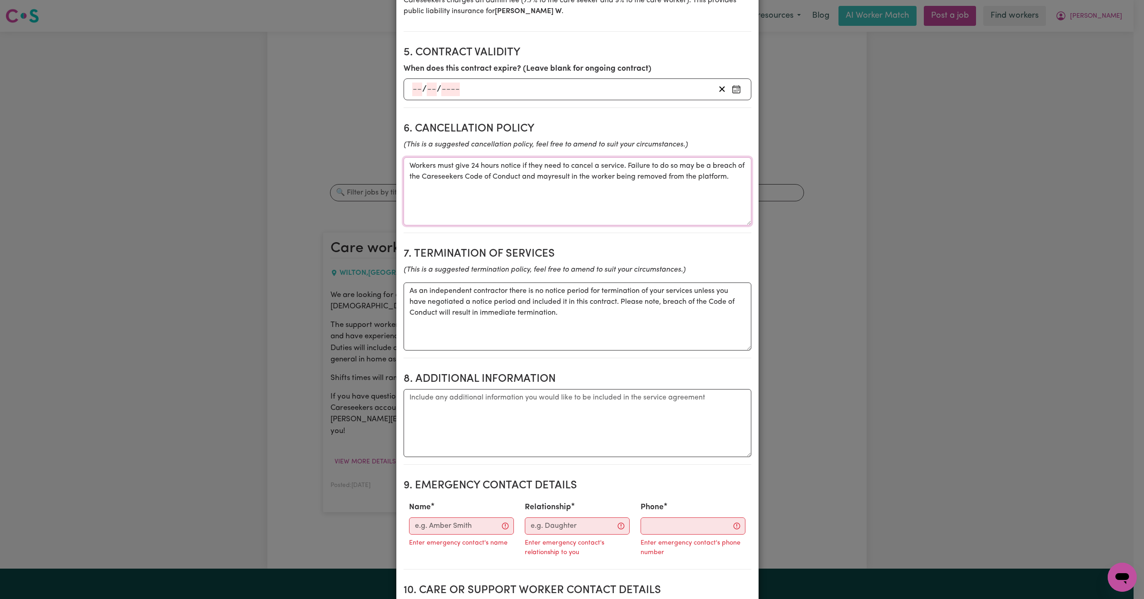
type textarea "Workers must give 24 hours notice if they need to cancel a service. Failure to …"
click at [432, 525] on input "Name" at bounding box center [461, 526] width 105 height 17
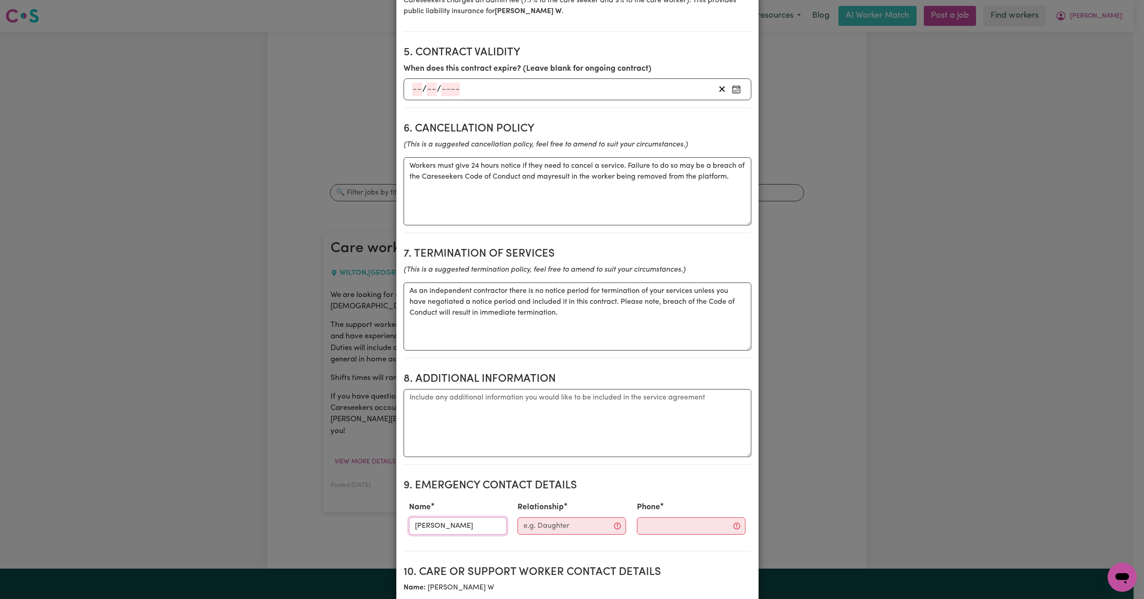
type input "[PERSON_NAME]"
click at [555, 535] on input "Relationship" at bounding box center [571, 526] width 108 height 17
type input "support coordinator"
click at [647, 534] on input "Phone" at bounding box center [684, 526] width 110 height 17
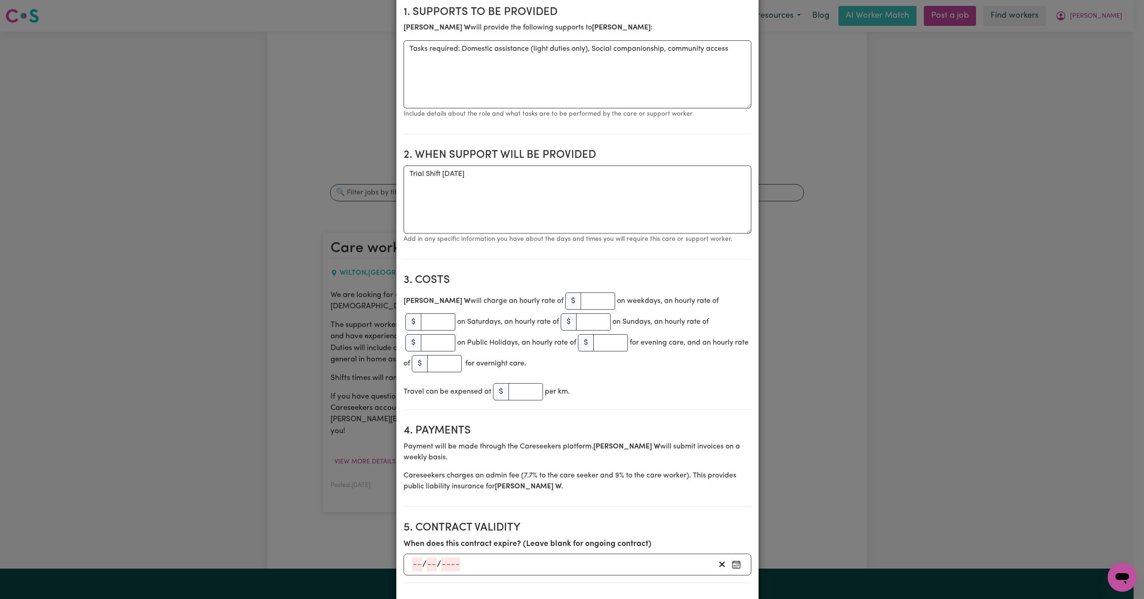
scroll to position [196, 0]
type input "0434252254"
click at [512, 184] on textarea "Trial Shift [DATE]" at bounding box center [577, 201] width 348 height 68
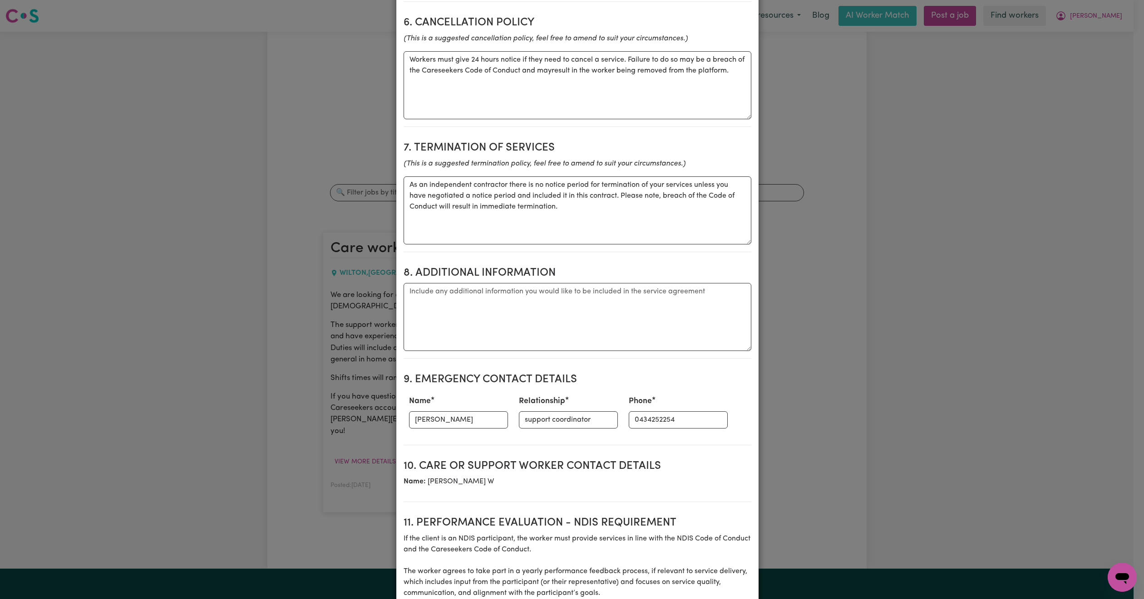
scroll to position [817, 0]
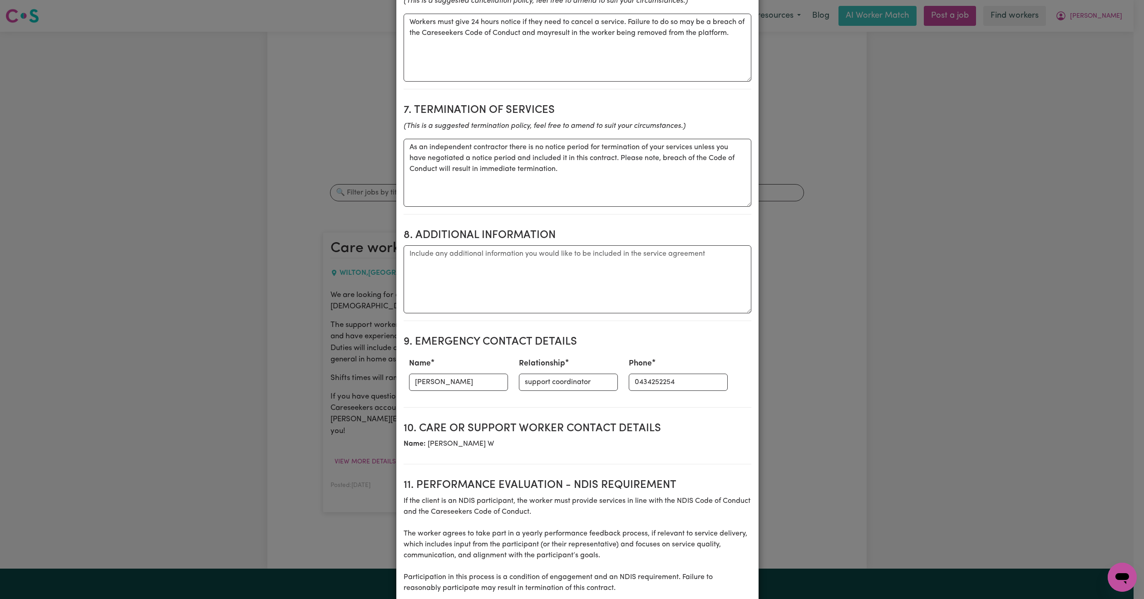
type textarea "Trial Shift [DATE] 3:30pm - 9pm"
click at [557, 46] on textarea "Workers must give 24 hours notice if they need to cancel a service. Failure to …" at bounding box center [577, 48] width 348 height 68
click at [555, 44] on textarea "Workers must give 24 hours notice if they need to cancel a service. Failure to …" at bounding box center [577, 48] width 348 height 68
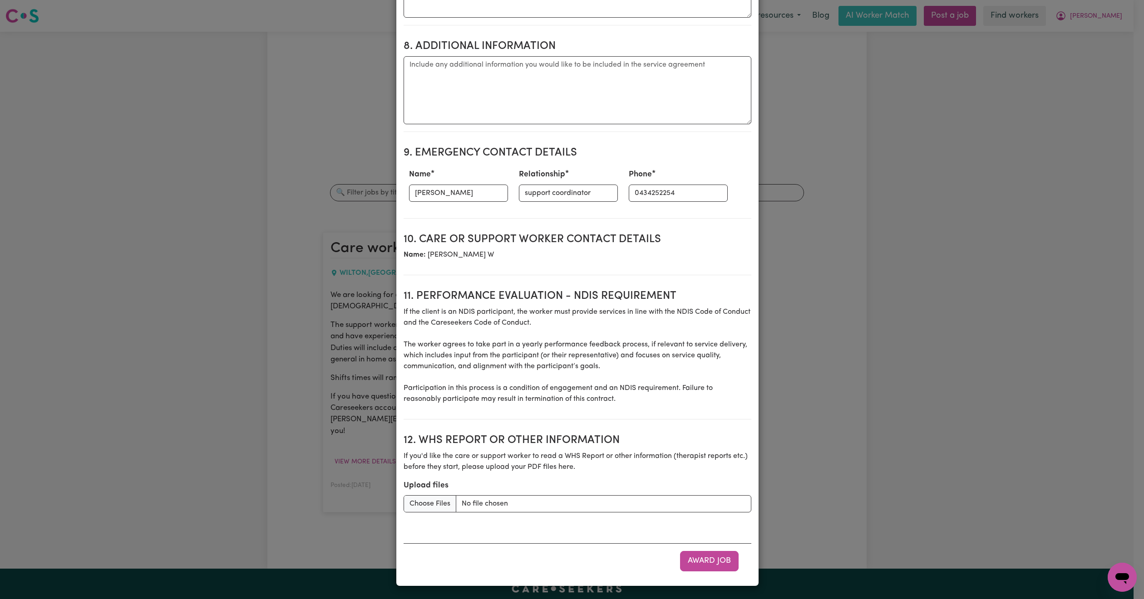
scroll to position [1016, 0]
type textarea "Workers must give 24 hours notice if they need to cancel a service. Failure to …"
click at [700, 568] on button "Award Job" at bounding box center [709, 561] width 59 height 20
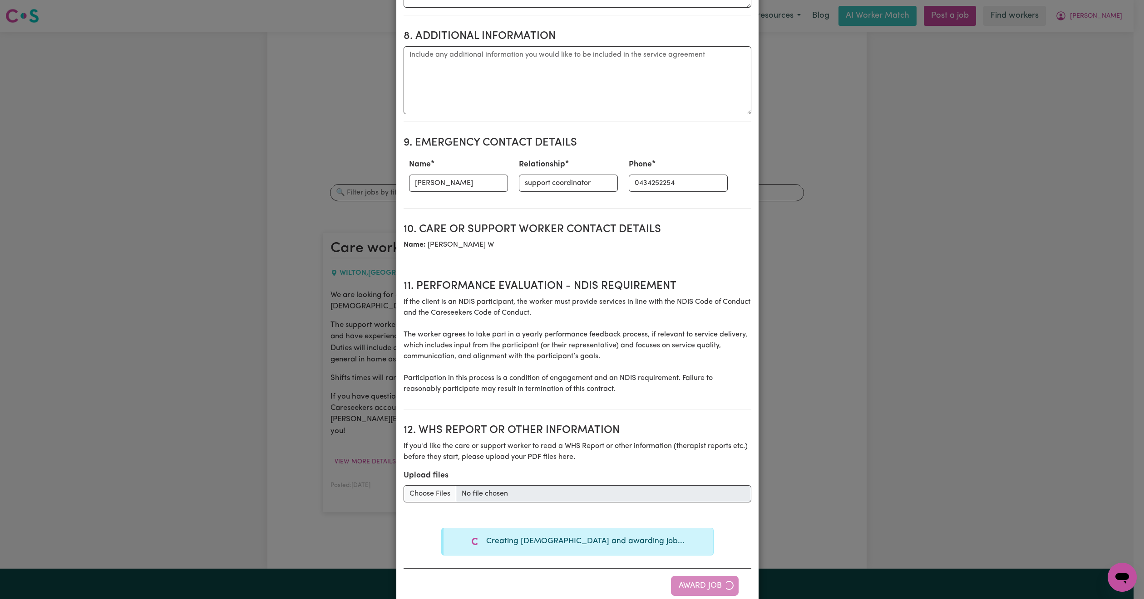
type textarea "Tasks required: Domestic assistance (light duties only), Social companionship"
type textarea "Days required: [DATE], [DATE], [DATE], [DATE], [DATE], [DATE], [DATE] Approxima…"
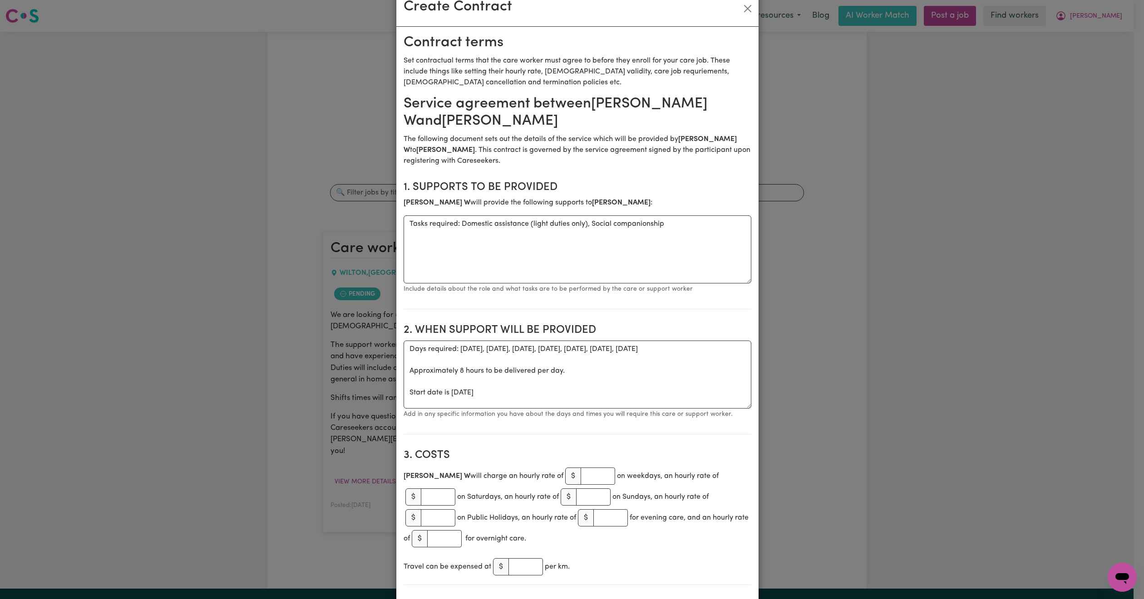
scroll to position [0, 0]
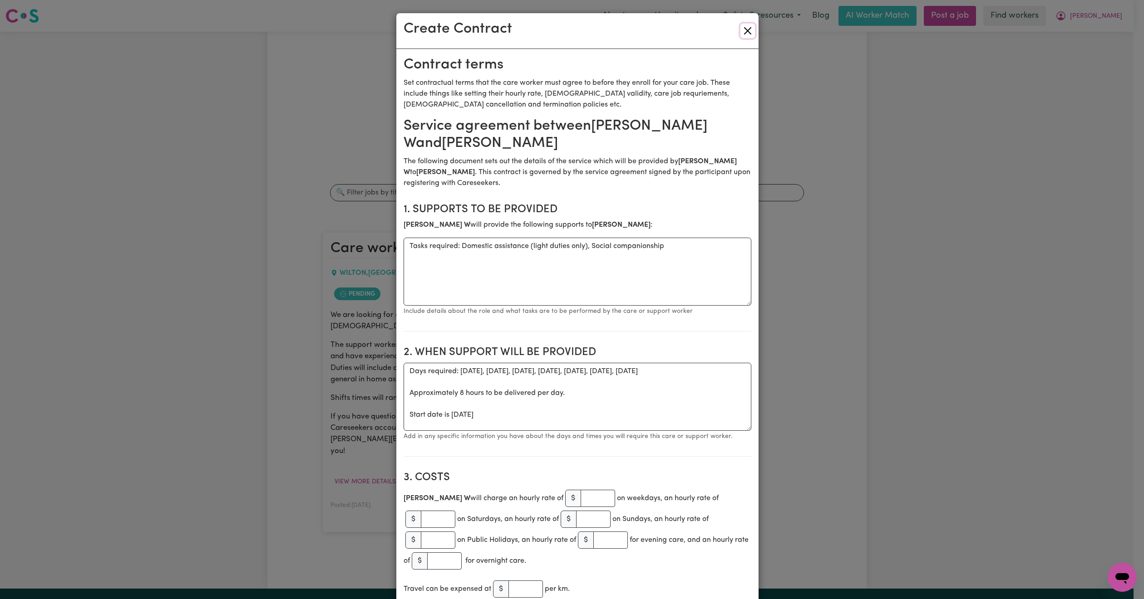
click at [746, 31] on button "Close" at bounding box center [747, 31] width 15 height 15
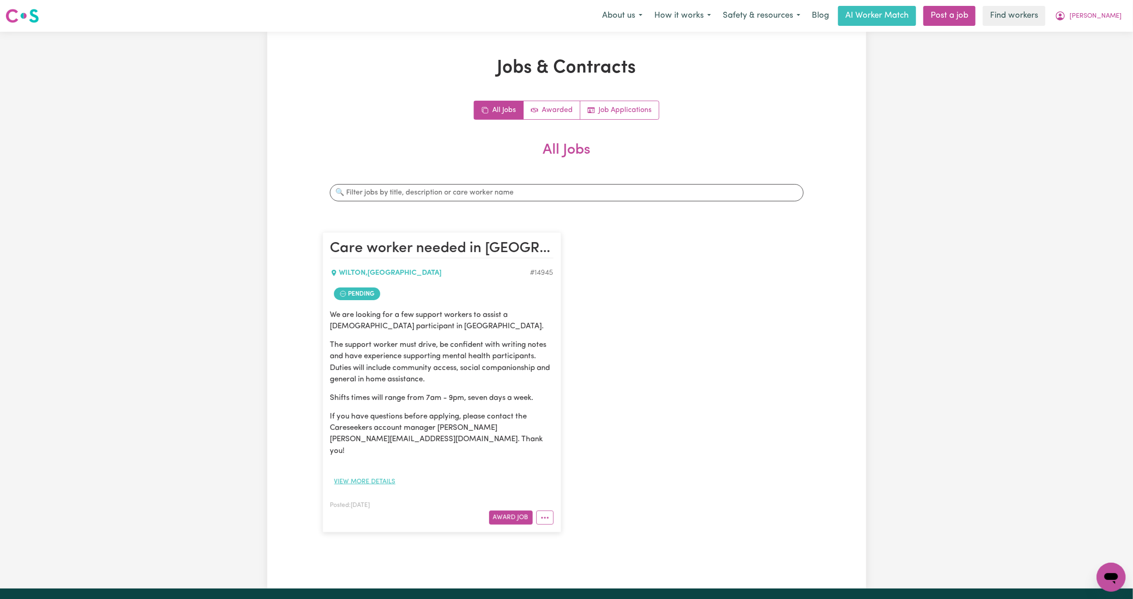
click at [374, 475] on button "View more details" at bounding box center [364, 482] width 69 height 14
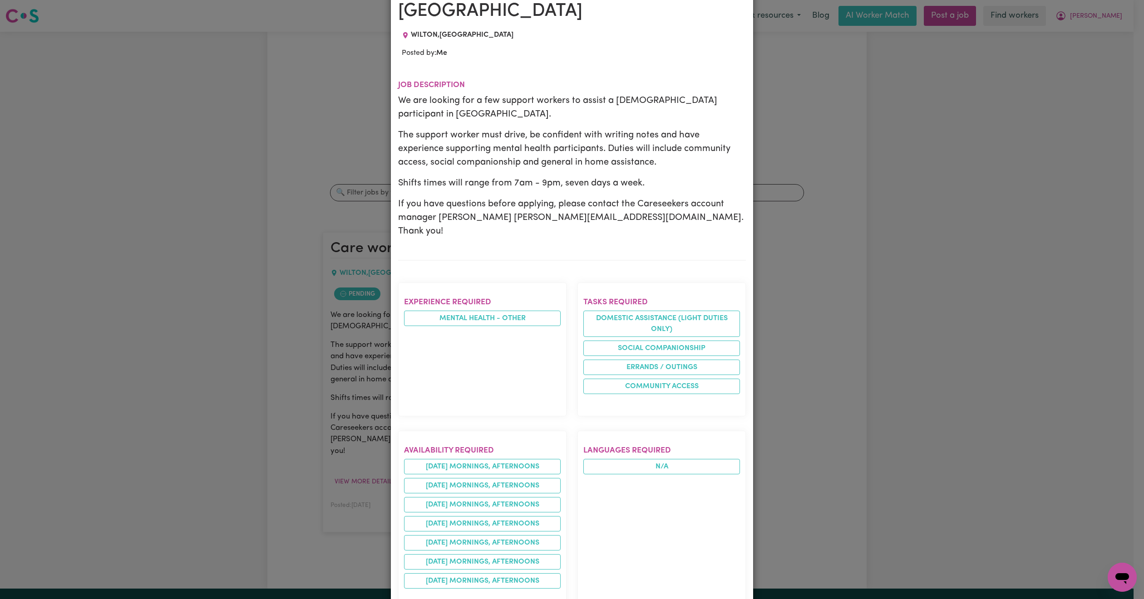
scroll to position [75, 0]
